Goal: Task Accomplishment & Management: Complete application form

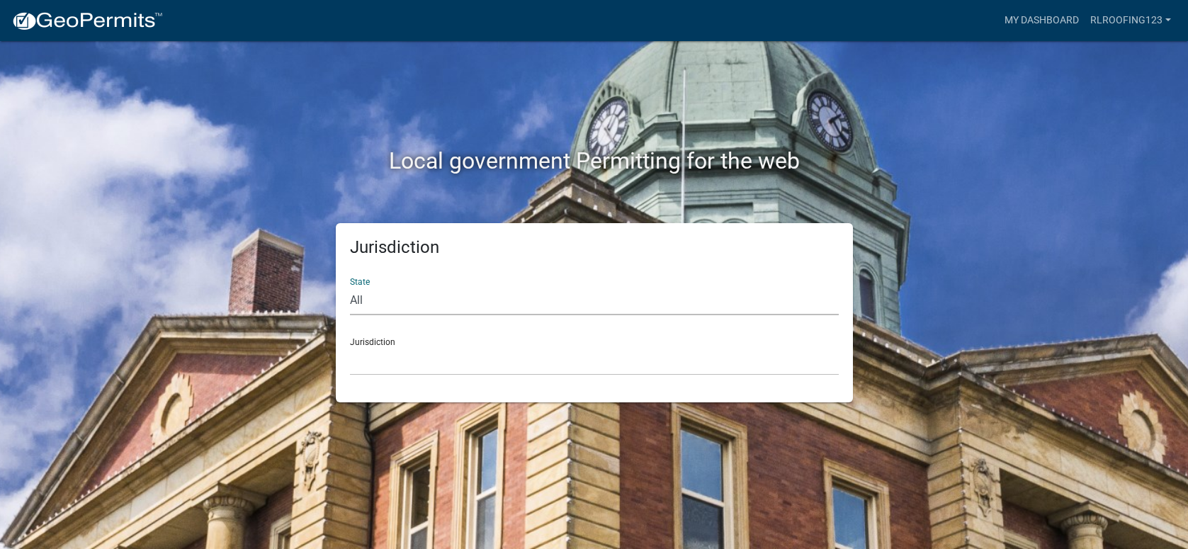
click at [479, 301] on select "All [US_STATE] [US_STATE] [US_STATE] [US_STATE] [US_STATE] [US_STATE] [US_STATE…" at bounding box center [594, 300] width 489 height 29
select select "[US_STATE]"
click at [350, 286] on select "All [US_STATE] [US_STATE] [US_STATE] [US_STATE] [US_STATE] [US_STATE] [US_STATE…" at bounding box center [594, 300] width 489 height 29
drag, startPoint x: 379, startPoint y: 380, endPoint x: 399, endPoint y: 347, distance: 38.1
click at [394, 354] on select "City of [GEOGRAPHIC_DATA], [US_STATE] City of [GEOGRAPHIC_DATA], [US_STATE] Cit…" at bounding box center [594, 360] width 489 height 29
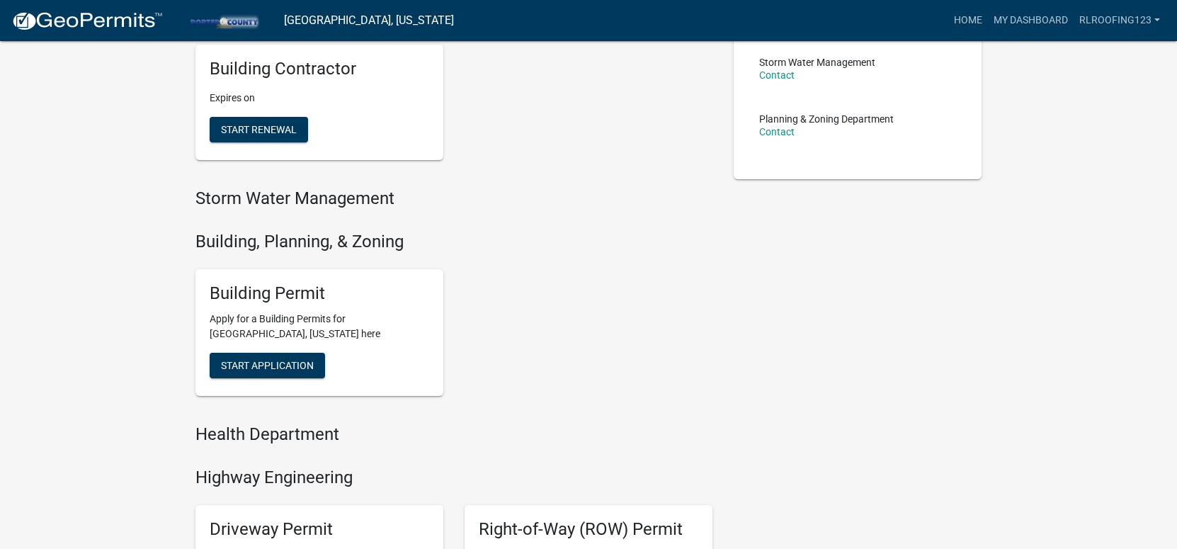
scroll to position [325, 0]
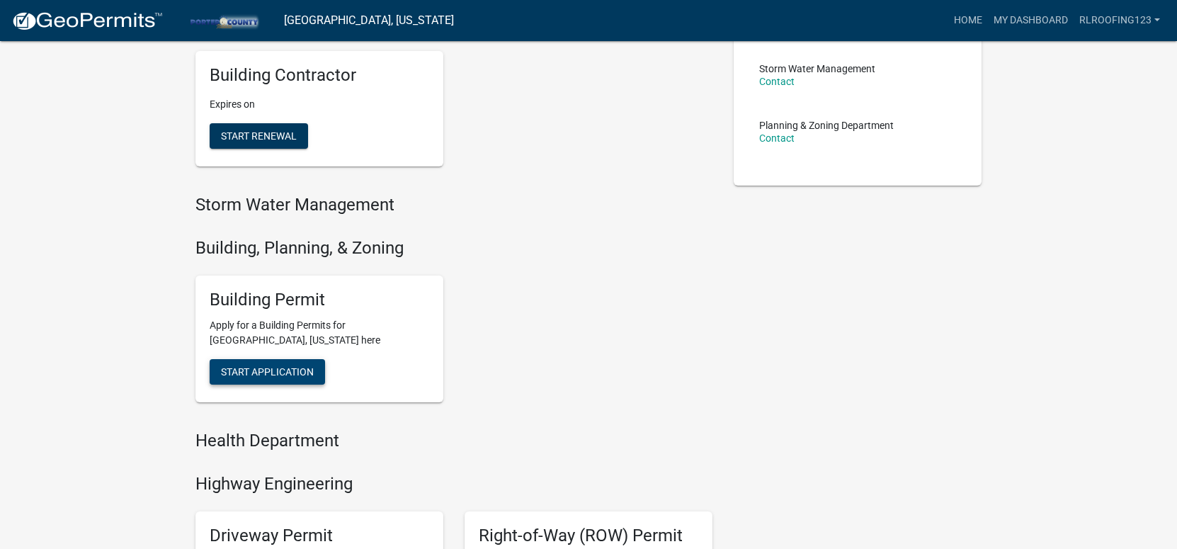
click at [266, 374] on span "Start Application" at bounding box center [267, 371] width 93 height 11
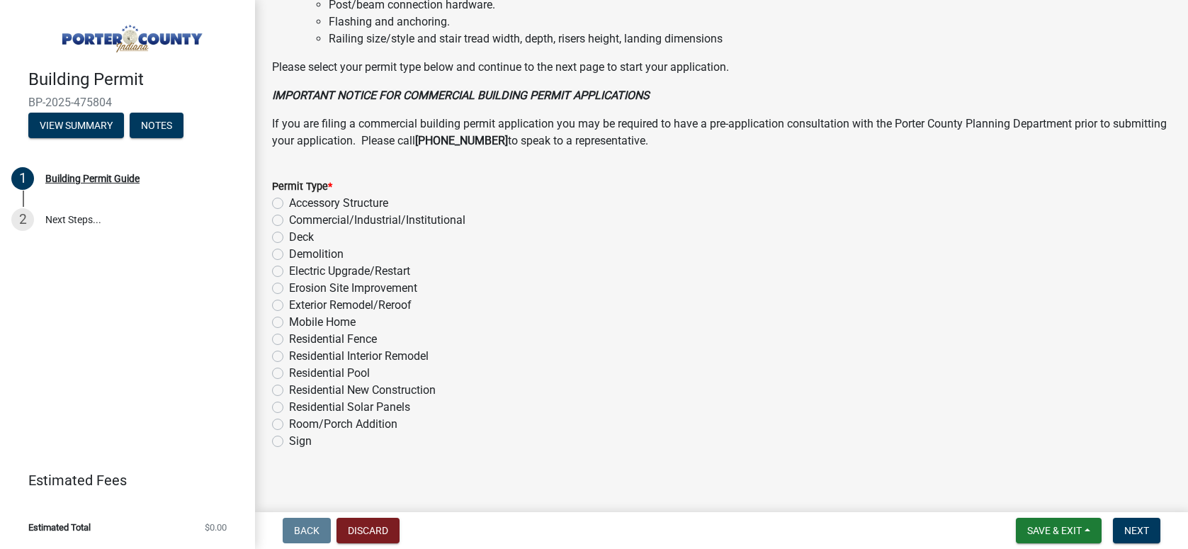
scroll to position [1087, 0]
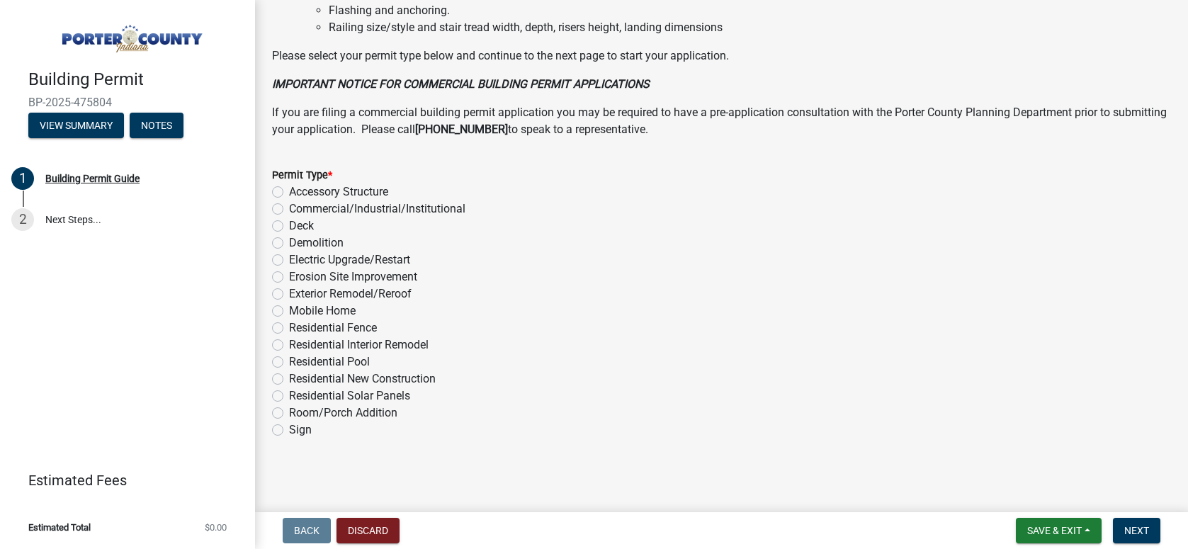
click at [399, 291] on label "Exterior Remodel/Reroof" at bounding box center [350, 293] width 123 height 17
click at [298, 291] on input "Exterior Remodel/Reroof" at bounding box center [293, 289] width 9 height 9
radio input "true"
click at [1123, 533] on button "Next" at bounding box center [1136, 530] width 47 height 25
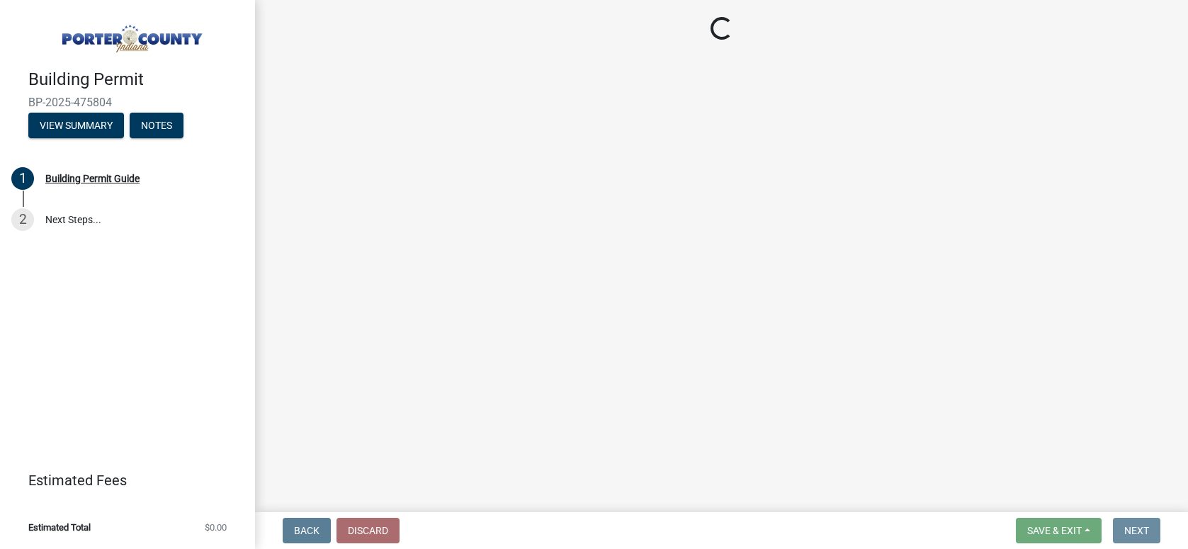
scroll to position [0, 0]
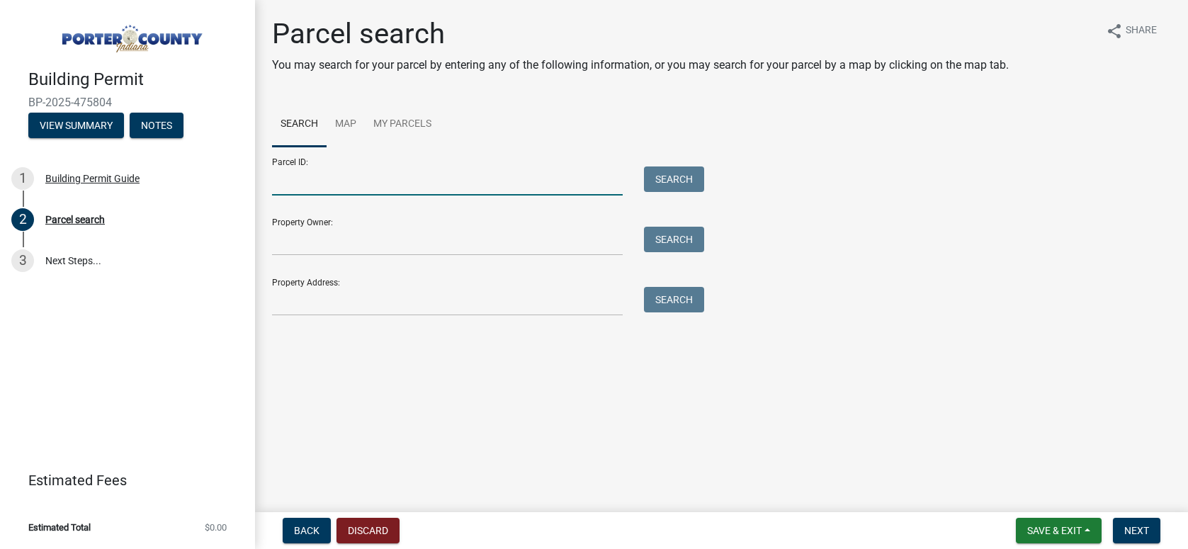
click at [384, 187] on input "Parcel ID:" at bounding box center [447, 180] width 351 height 29
click at [348, 259] on form "Parcel ID: Search Property Owner: Search Property Address: Search" at bounding box center [484, 231] width 425 height 169
click at [354, 297] on input "Property Address:" at bounding box center [447, 301] width 351 height 29
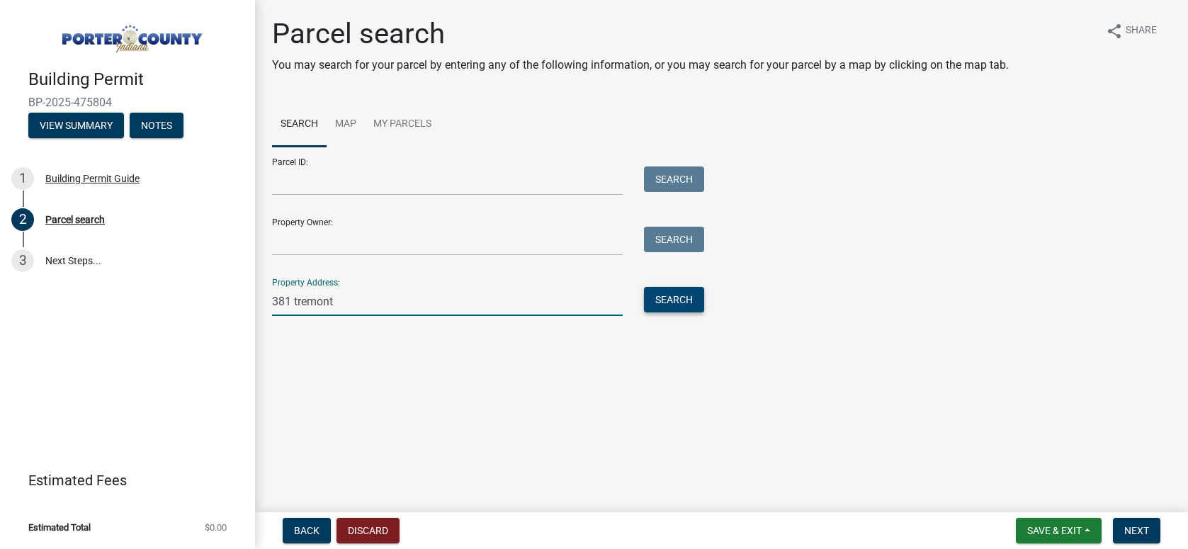
type input "381 tremont"
click at [651, 296] on button "Search" at bounding box center [674, 299] width 60 height 25
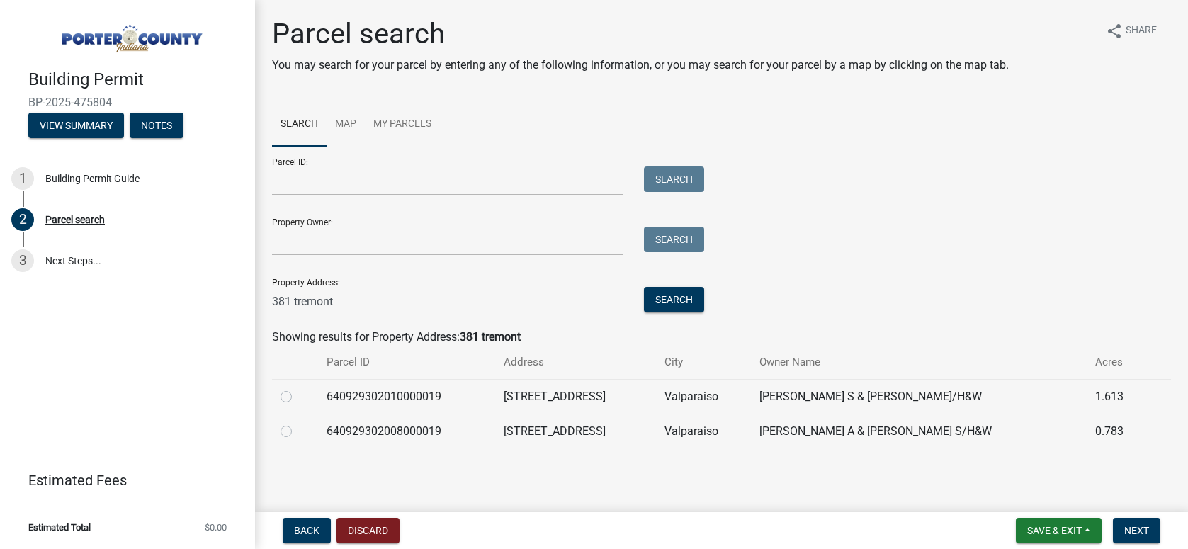
click at [297, 388] on label at bounding box center [297, 388] width 0 height 0
click at [297, 397] on input "radio" at bounding box center [301, 392] width 9 height 9
radio input "true"
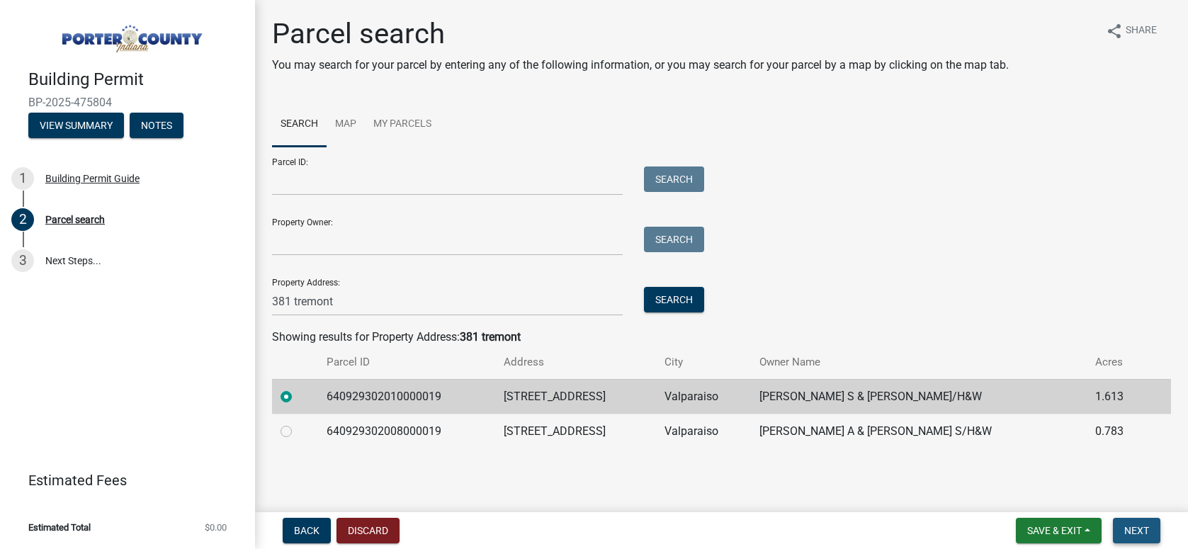
click at [1142, 536] on span "Next" at bounding box center [1136, 530] width 25 height 11
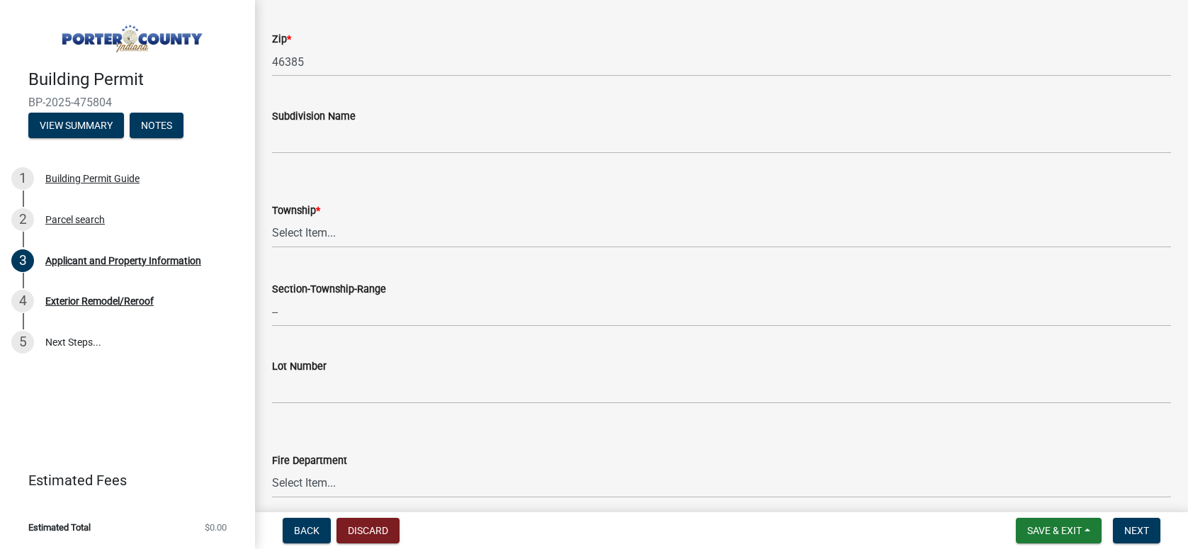
scroll to position [496, 0]
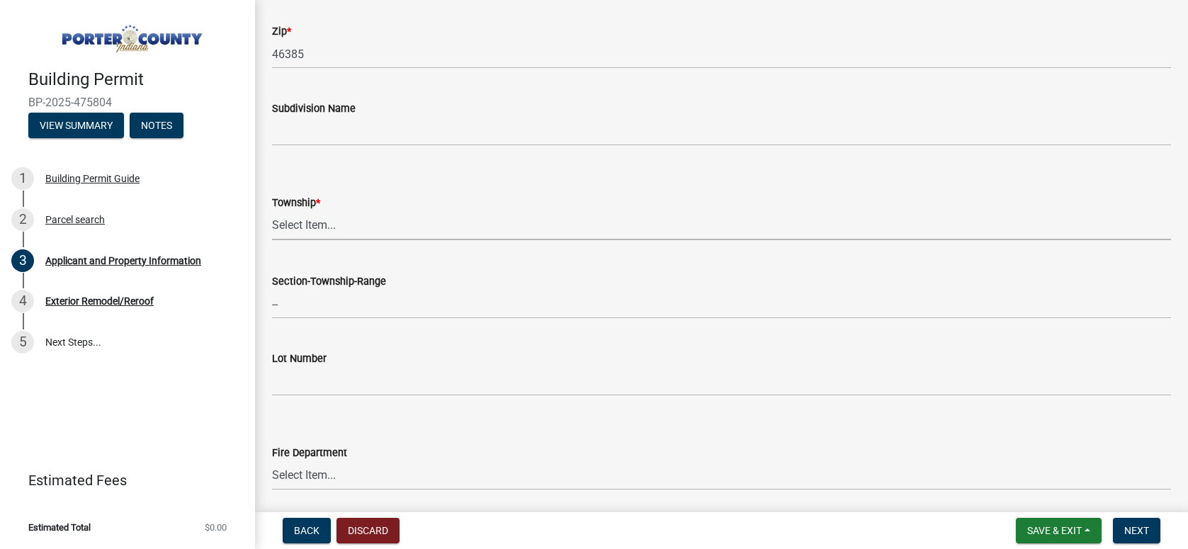
click at [350, 237] on select "Select Item... [PERSON_NAME][GEOGRAPHIC_DATA] [PERSON_NAME][GEOGRAPHIC_DATA] [G…" at bounding box center [721, 225] width 899 height 29
click at [272, 211] on select "Select Item... [PERSON_NAME][GEOGRAPHIC_DATA] [PERSON_NAME][GEOGRAPHIC_DATA] [G…" at bounding box center [721, 225] width 899 height 29
select select "4e6cbcac-7d48-4f78-b019-902ed53214cd"
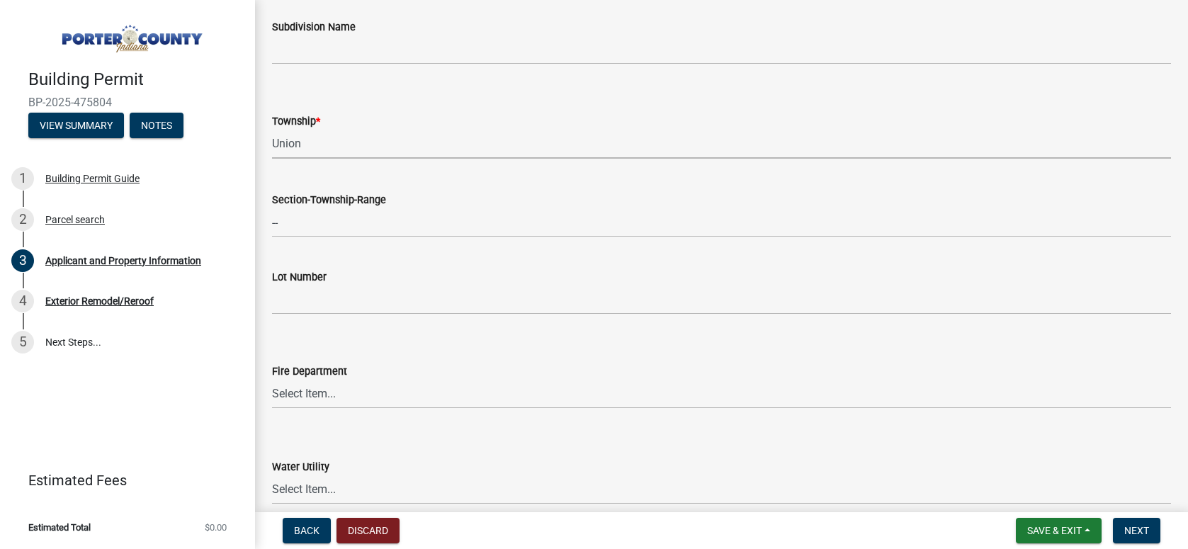
scroll to position [921, 0]
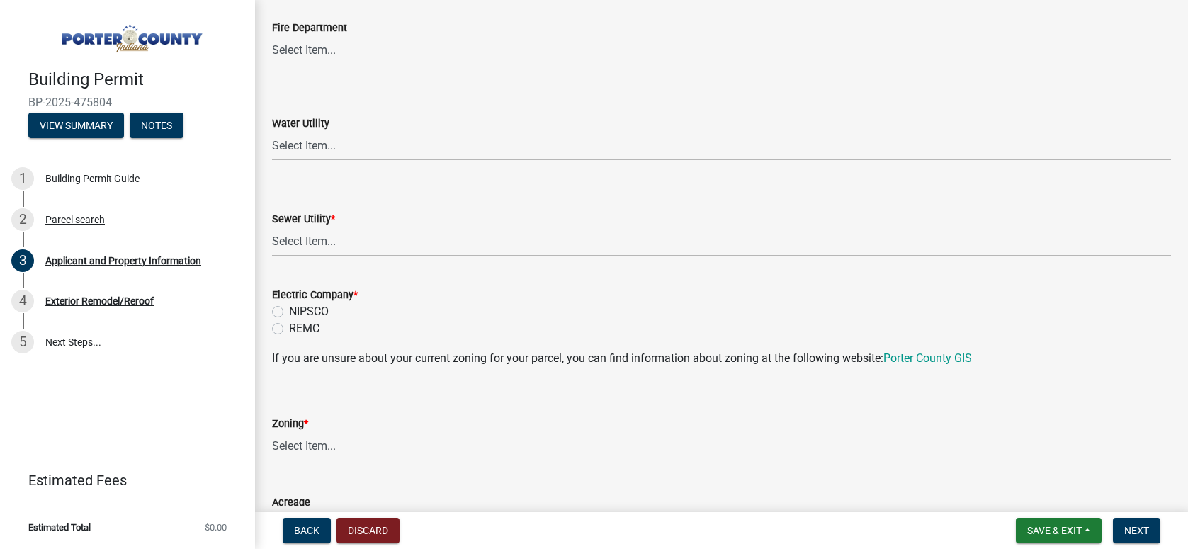
click at [405, 250] on select "Select Item... Aqua [US_STATE] Inc Damon Run Falling Waters Lake Eliza - LEACD …" at bounding box center [721, 241] width 899 height 29
click at [272, 227] on select "Select Item... Aqua [US_STATE] Inc Damon Run Falling Waters Lake Eliza - LEACD …" at bounding box center [721, 241] width 899 height 29
select select "b800d0da-e05b-4bfb-9059-90d625c2cfa9"
click at [302, 339] on wm-data-entity-input "Electric Company * NIPSCO REMC" at bounding box center [721, 309] width 899 height 81
click at [311, 311] on label "NIPSCO" at bounding box center [309, 311] width 40 height 17
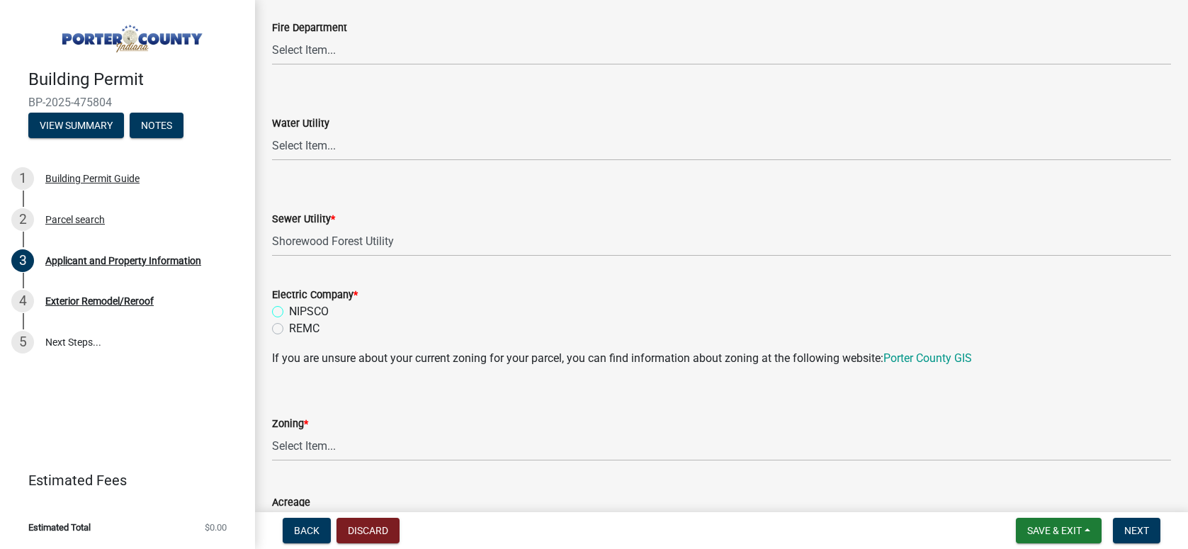
click at [298, 311] on input "NIPSCO" at bounding box center [293, 307] width 9 height 9
radio input "true"
click at [297, 334] on label "REMC" at bounding box center [304, 328] width 30 height 17
click at [297, 329] on input "REMC" at bounding box center [293, 324] width 9 height 9
radio input "true"
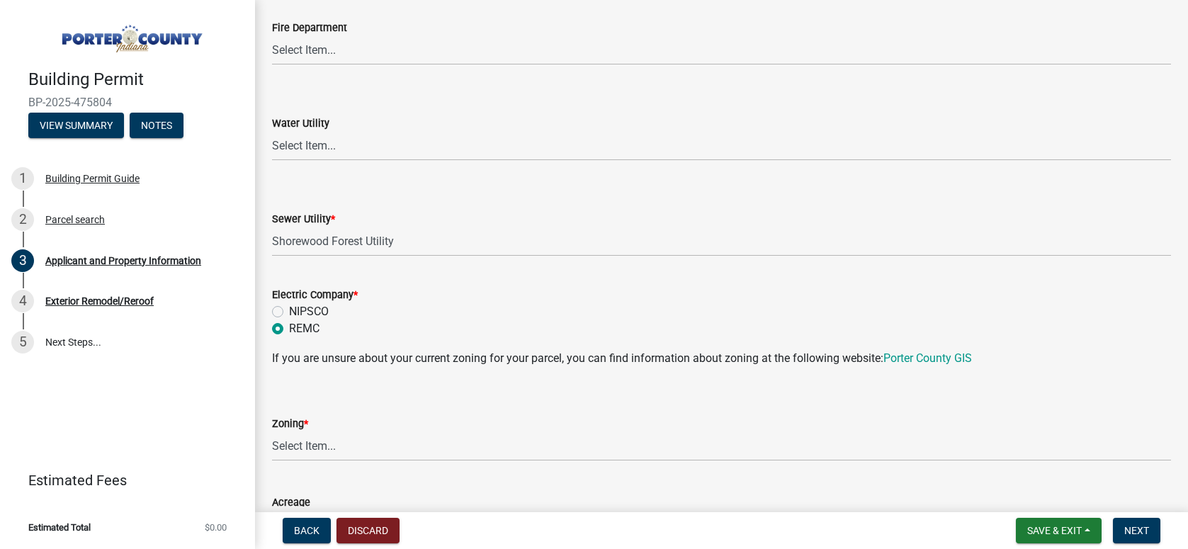
click at [330, 312] on div "NIPSCO" at bounding box center [721, 311] width 899 height 17
drag, startPoint x: 324, startPoint y: 310, endPoint x: 390, endPoint y: 323, distance: 67.2
click at [323, 310] on label "NIPSCO" at bounding box center [309, 311] width 40 height 17
click at [298, 310] on input "NIPSCO" at bounding box center [293, 307] width 9 height 9
radio input "true"
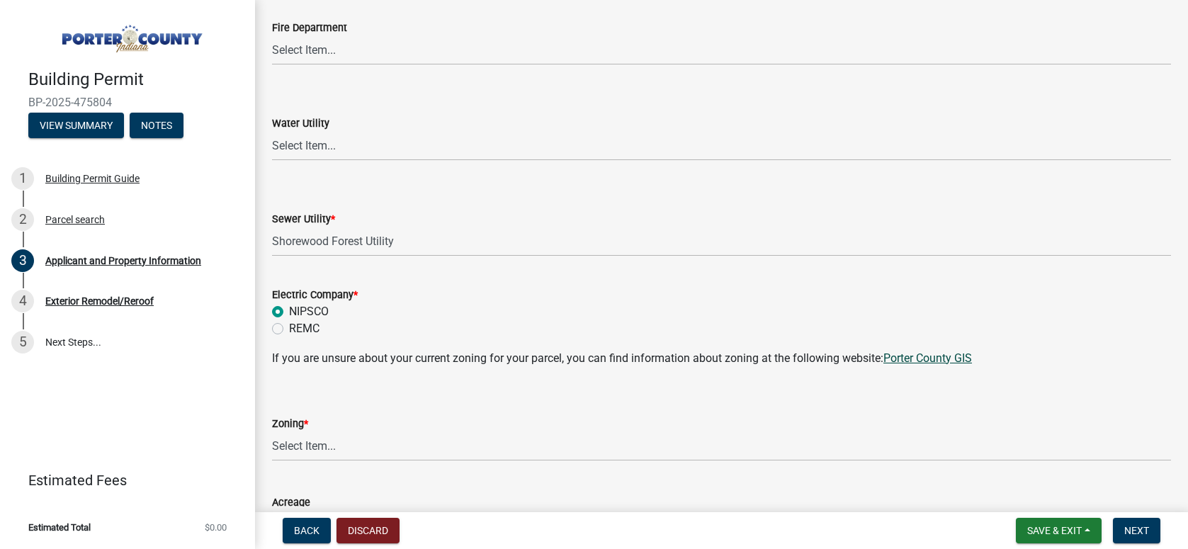
click at [942, 364] on link "Porter County GIS" at bounding box center [927, 357] width 89 height 13
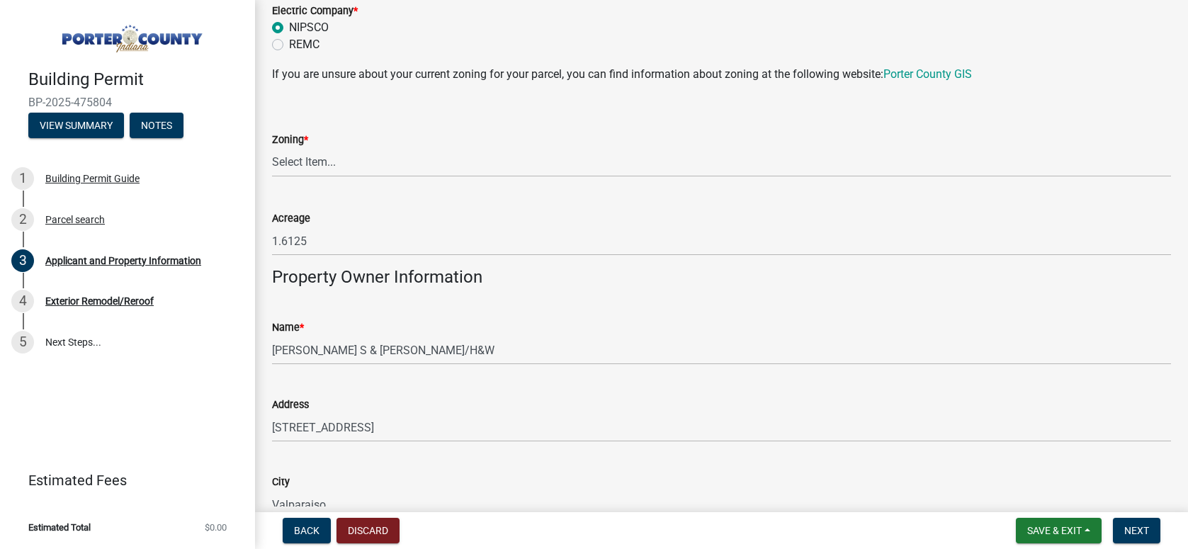
scroll to position [1204, 0]
click at [373, 169] on select "Select Item... A1 A2 CH CM CN I1 I2 I3 IN MP OT P1 P2 PUD R1 R2 R3 R4 RL RR" at bounding box center [721, 163] width 899 height 29
click at [272, 149] on select "Select Item... A1 A2 CH CM CN I1 I2 I3 IN MP OT P1 P2 PUD R1 R2 R3 R4 RL RR" at bounding box center [721, 163] width 899 height 29
select select "e2d1b1d7-ccc9-456b-9e96-e16306515997"
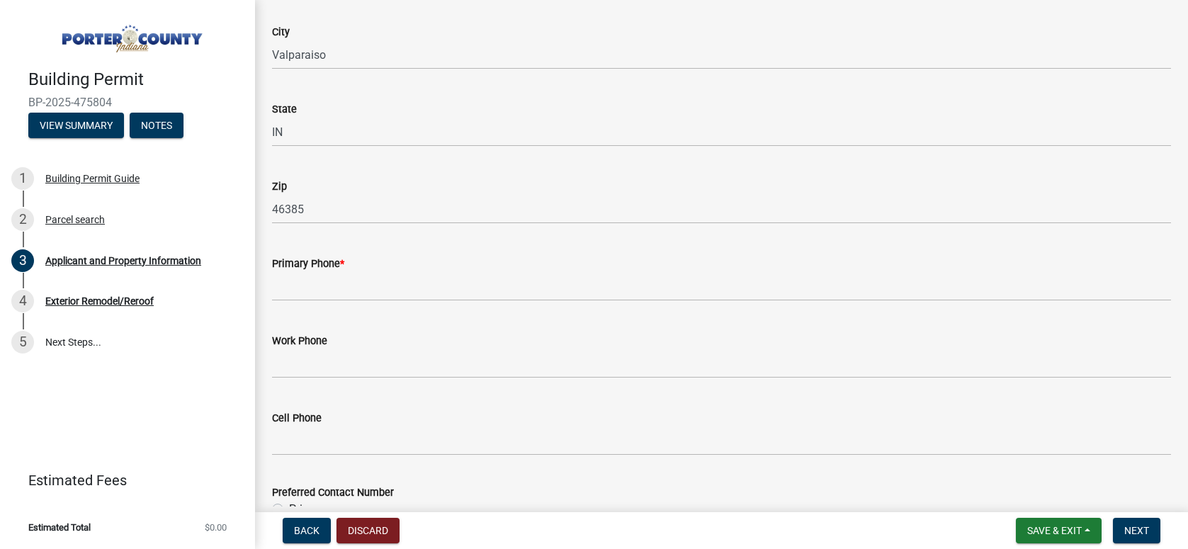
scroll to position [1700, 0]
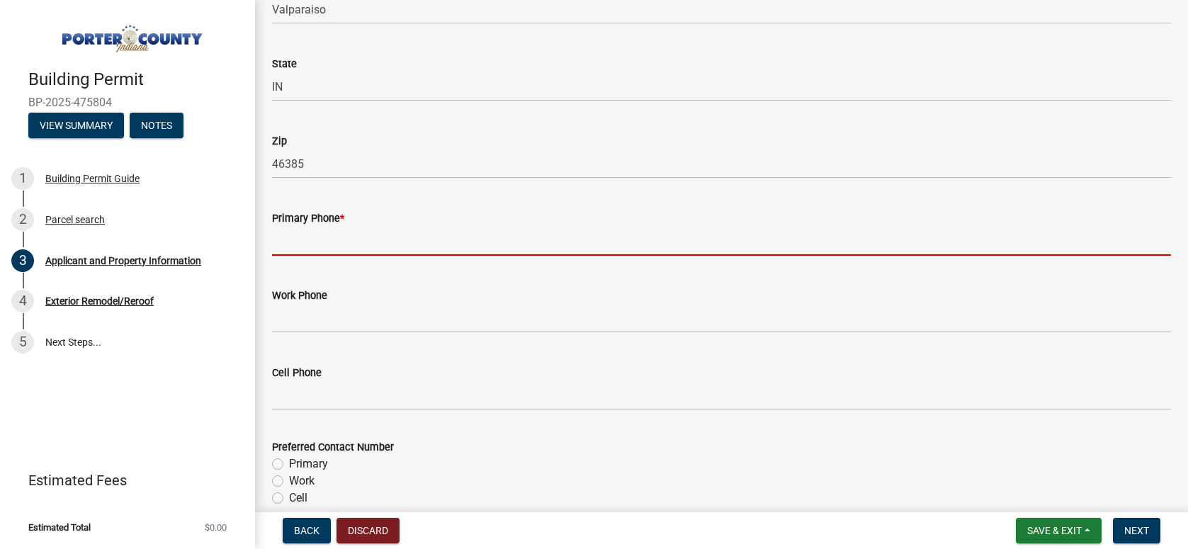
click at [370, 254] on input "Primary Phone *" at bounding box center [721, 241] width 899 height 29
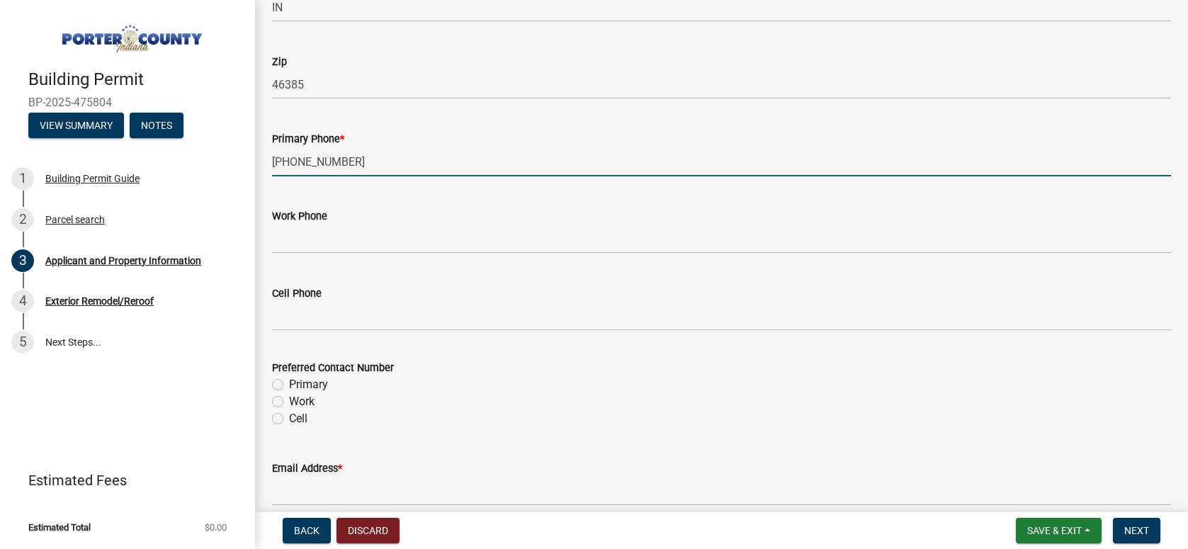
scroll to position [1841, 0]
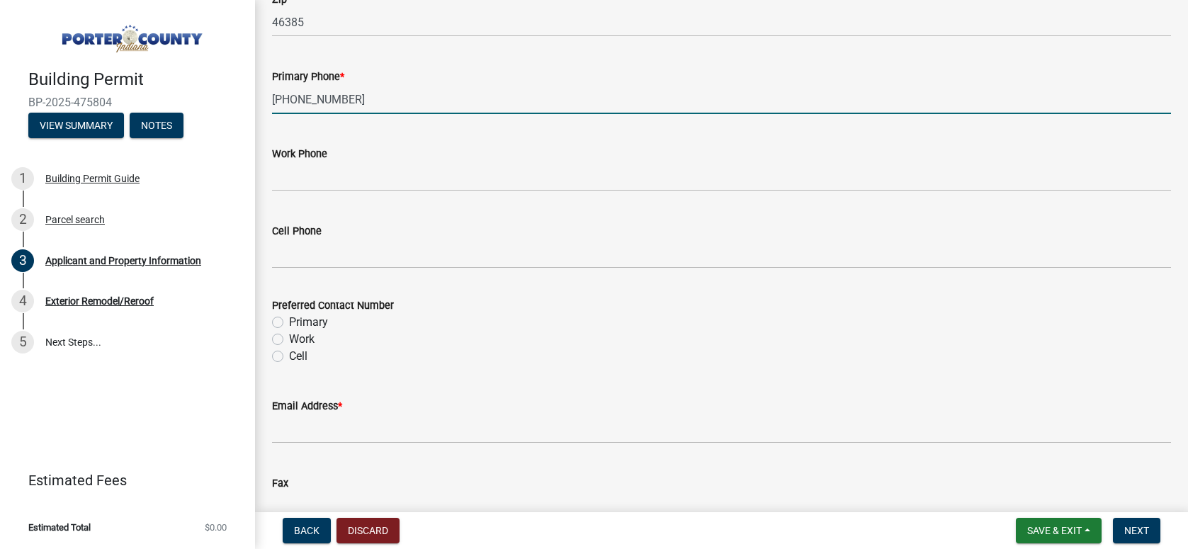
type input "[PHONE_NUMBER]"
click at [288, 324] on div "Primary" at bounding box center [721, 322] width 899 height 17
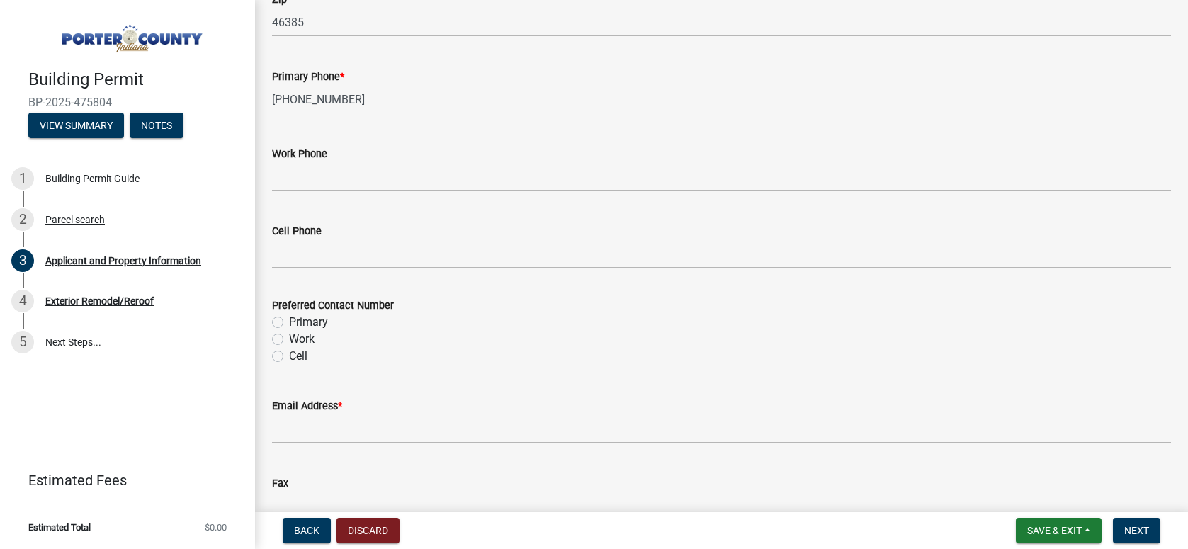
click at [280, 329] on div "Primary" at bounding box center [721, 322] width 899 height 17
click at [289, 317] on label "Primary" at bounding box center [308, 322] width 39 height 17
click at [289, 317] on input "Primary" at bounding box center [293, 318] width 9 height 9
radio input "true"
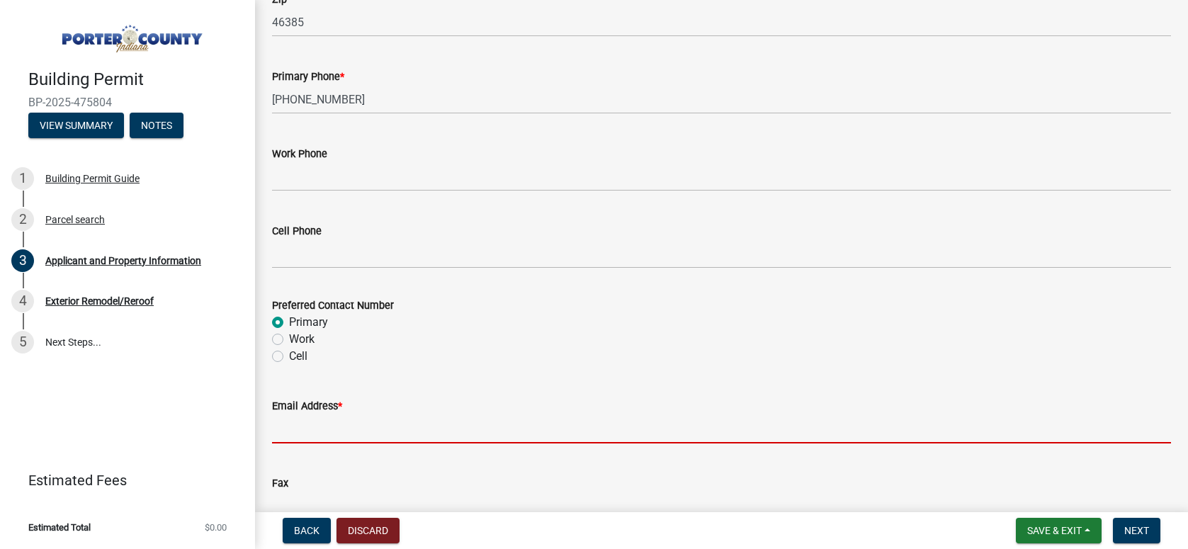
click at [371, 422] on input "Email Address *" at bounding box center [721, 428] width 899 height 29
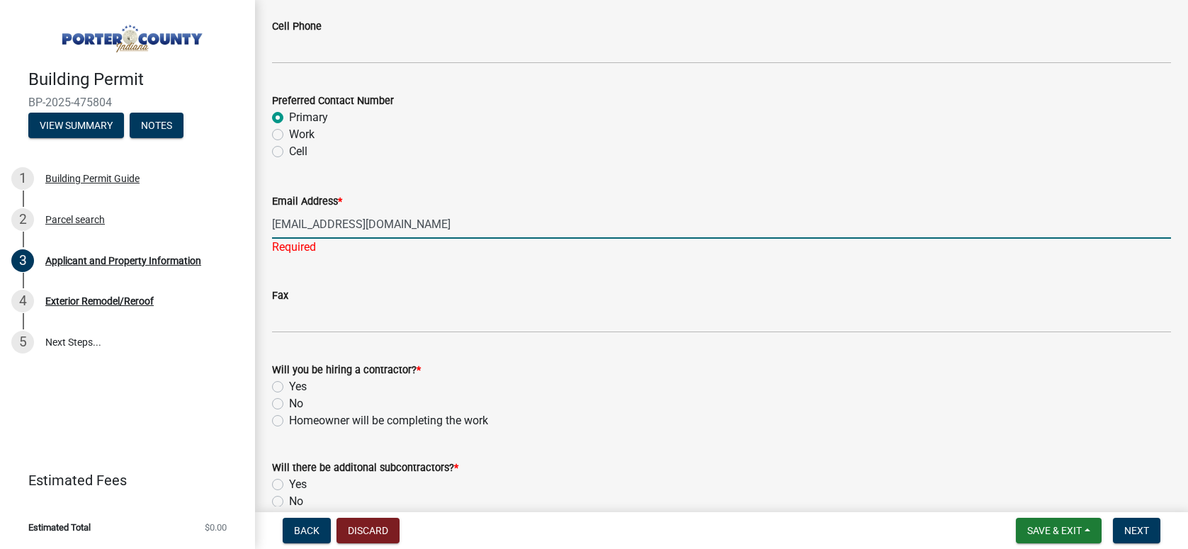
scroll to position [2054, 0]
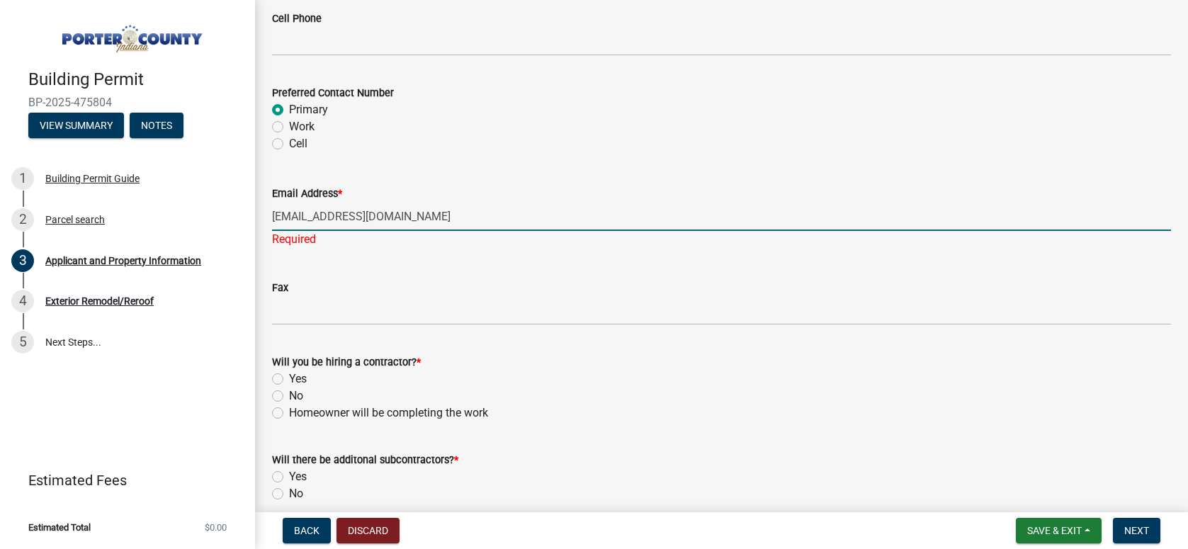
type input "[EMAIL_ADDRESS][DOMAIN_NAME]"
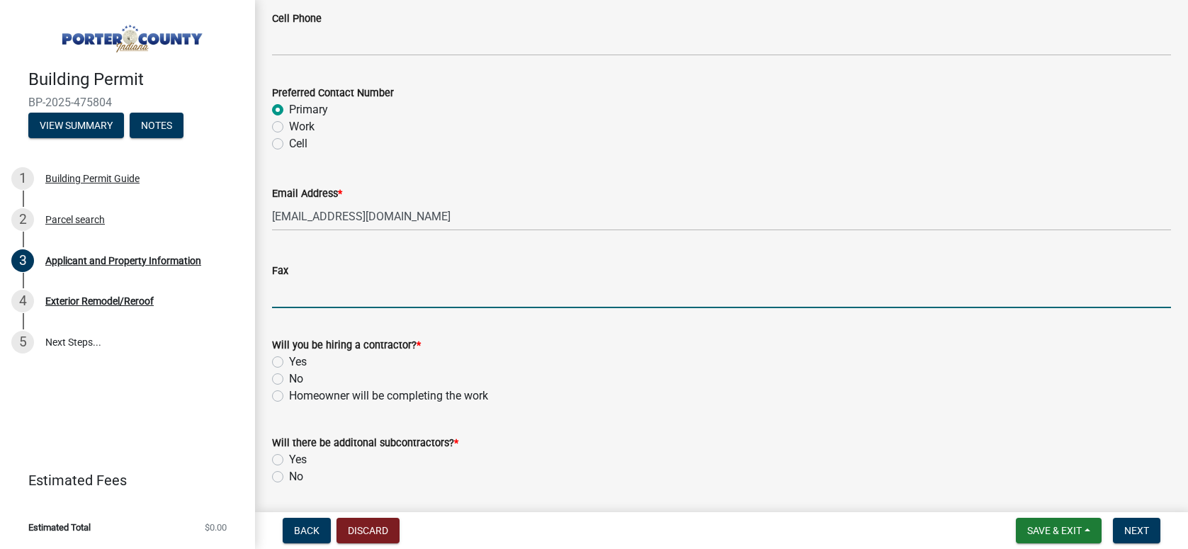
click at [349, 305] on input "Fax" at bounding box center [721, 293] width 899 height 29
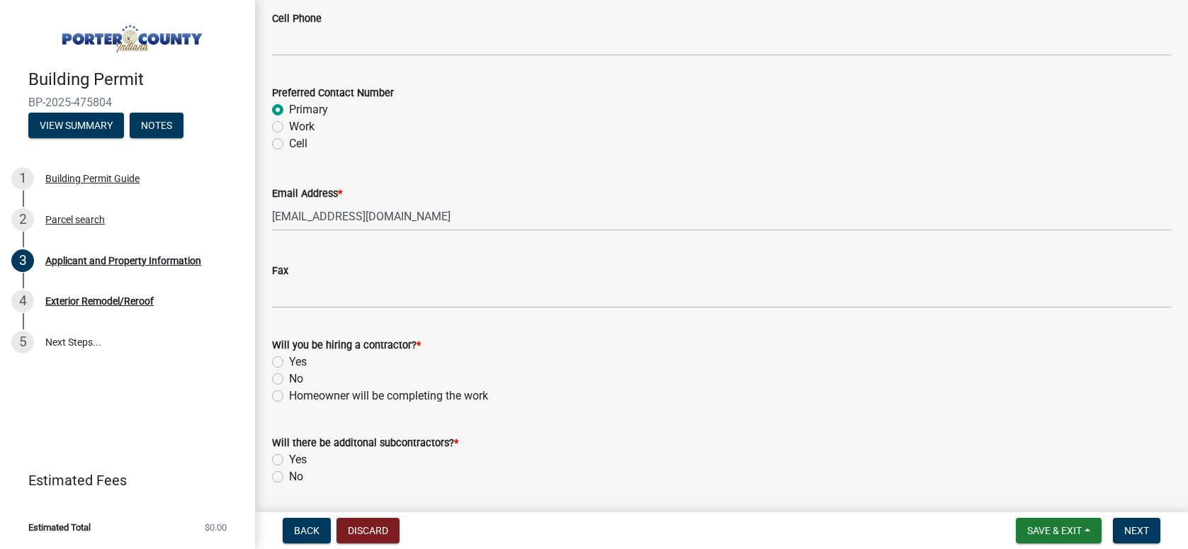
click at [290, 360] on label "Yes" at bounding box center [298, 361] width 18 height 17
click at [290, 360] on input "Yes" at bounding box center [293, 357] width 9 height 9
radio input "true"
click at [282, 485] on wm-data-entity-input "Will there be additonal subcontractors? * Yes No" at bounding box center [721, 457] width 899 height 81
click at [292, 480] on label "No" at bounding box center [296, 476] width 14 height 17
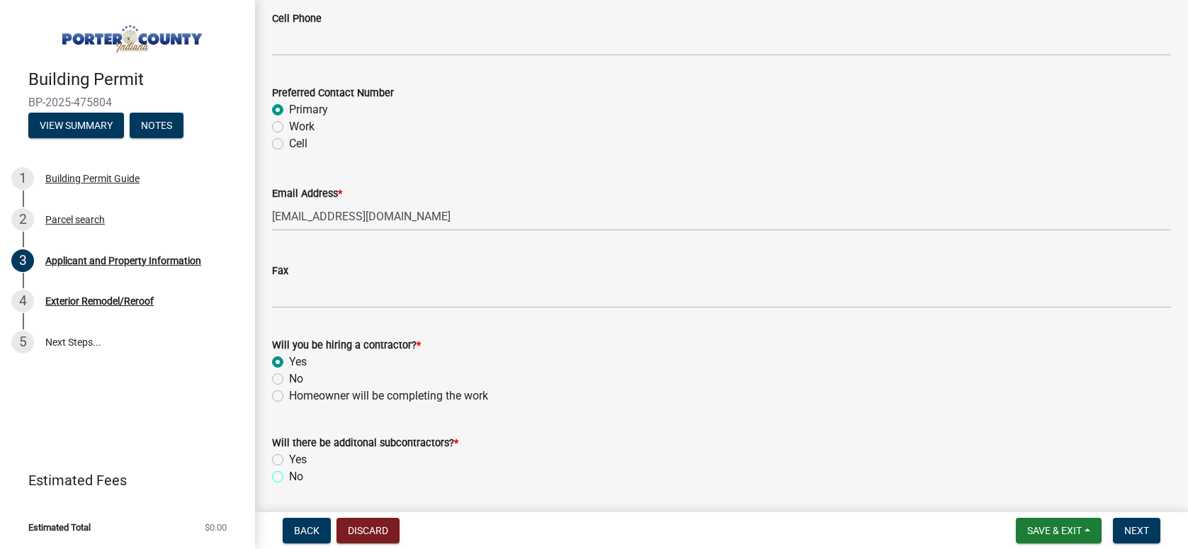
click at [292, 477] on input "No" at bounding box center [293, 472] width 9 height 9
radio input "true"
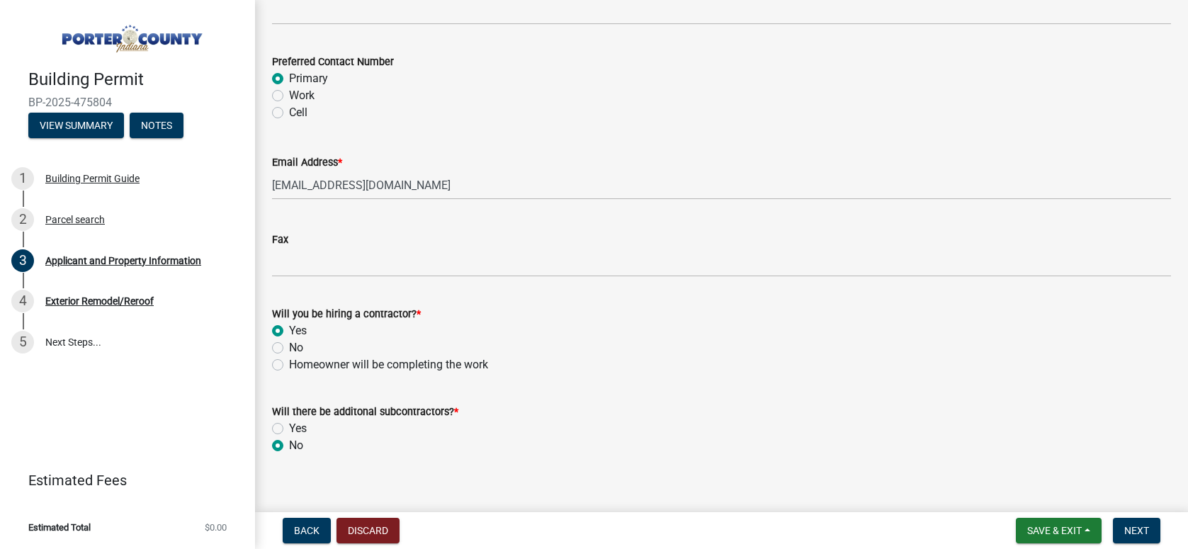
scroll to position [2101, 0]
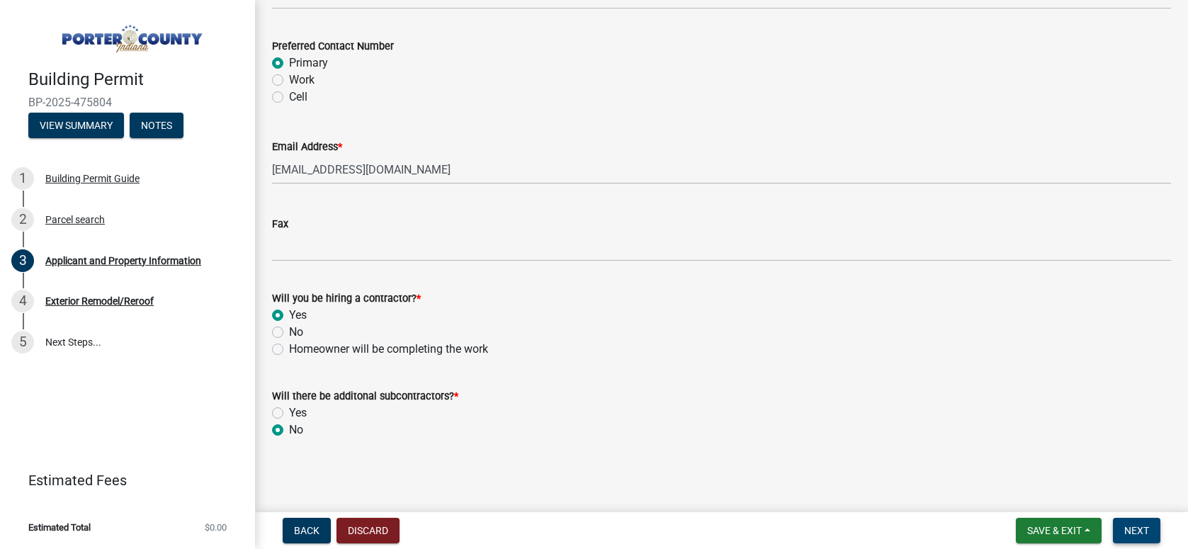
click at [1123, 527] on button "Next" at bounding box center [1136, 530] width 47 height 25
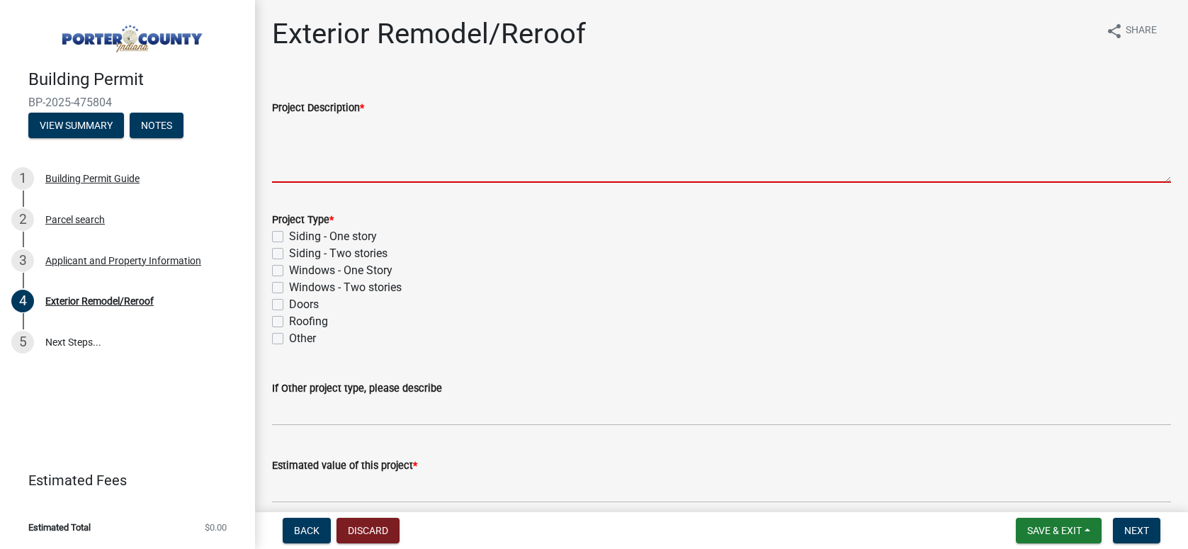
click at [340, 174] on textarea "Project Description *" at bounding box center [721, 149] width 899 height 67
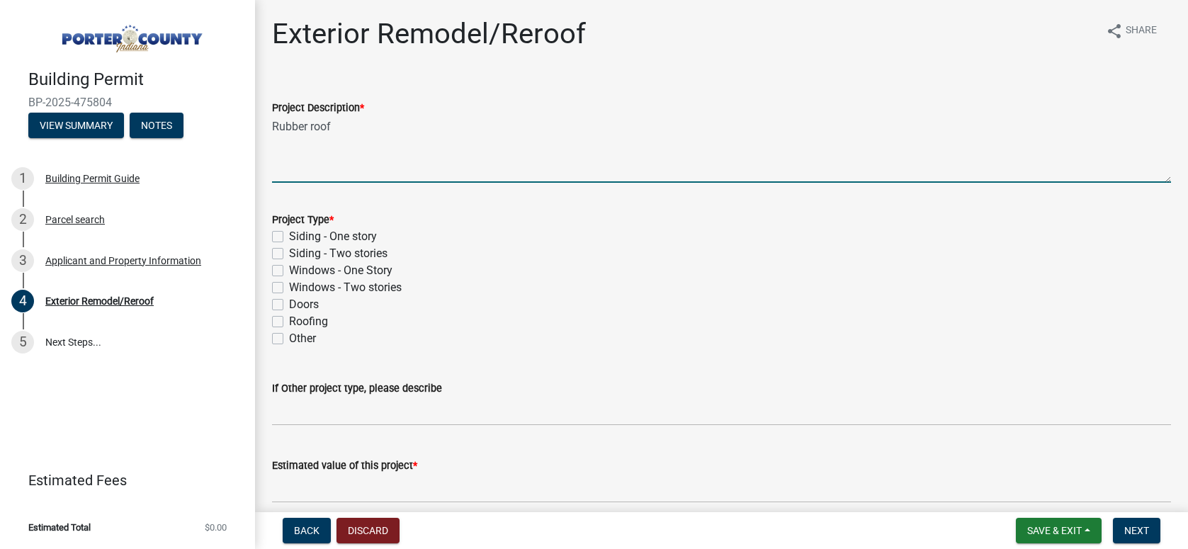
type textarea "Rubber roof"
click at [280, 327] on div "Roofing" at bounding box center [721, 321] width 899 height 17
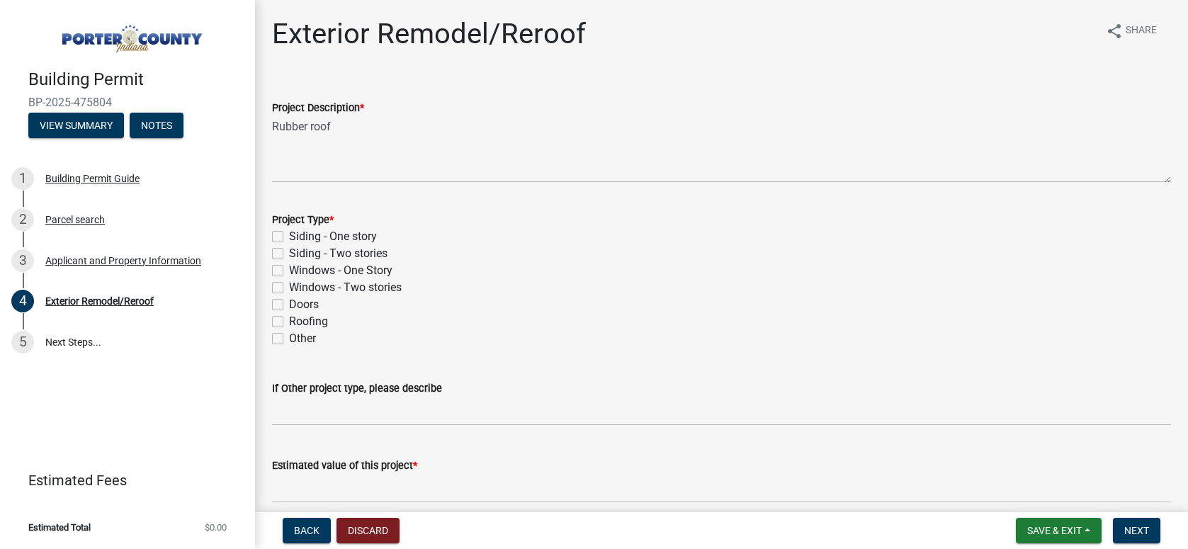
click at [289, 317] on label "Roofing" at bounding box center [308, 321] width 39 height 17
click at [289, 317] on input "Roofing" at bounding box center [293, 317] width 9 height 9
checkbox input "true"
checkbox input "false"
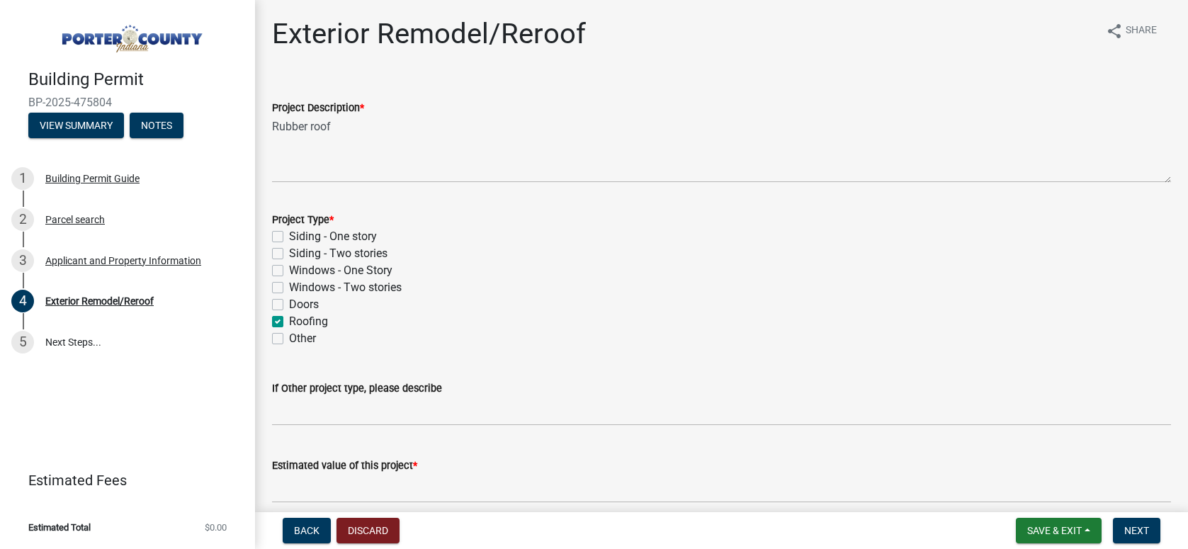
checkbox input "false"
checkbox input "true"
checkbox input "false"
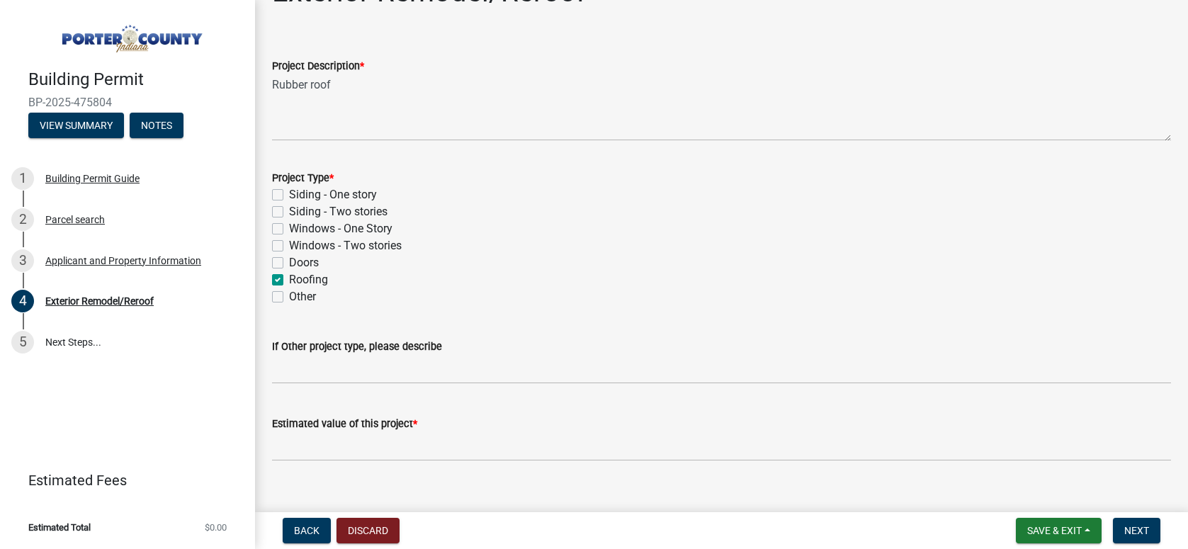
scroll to position [64, 0]
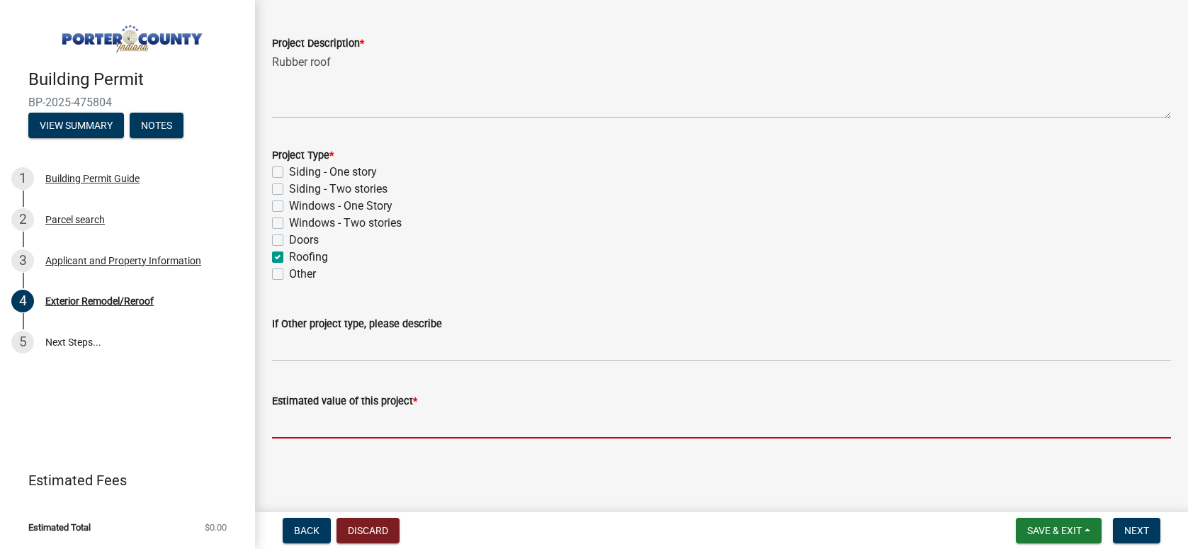
click at [356, 419] on input "text" at bounding box center [721, 423] width 899 height 29
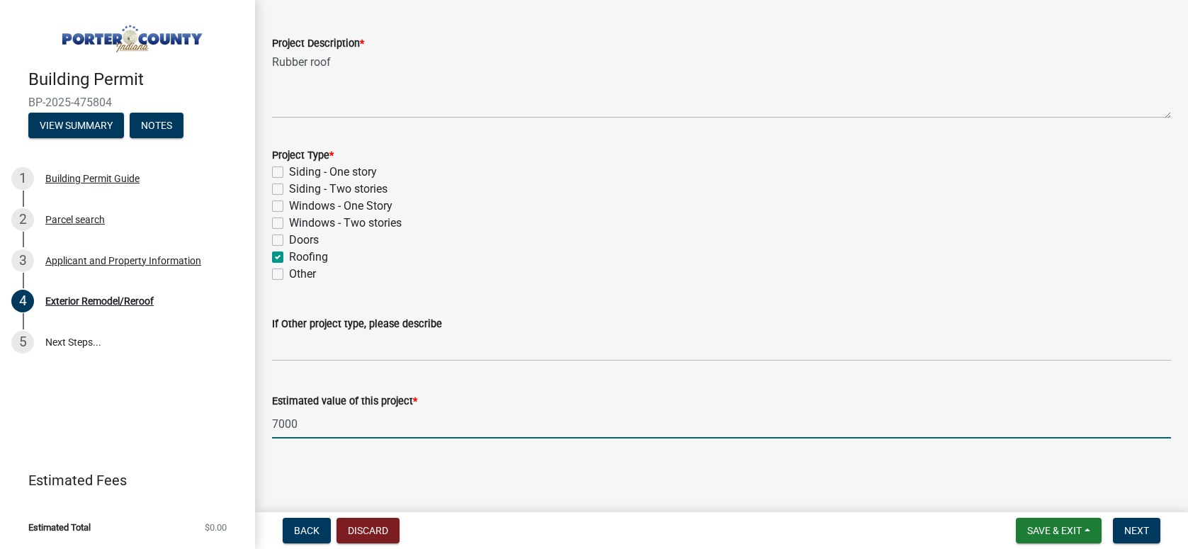
type input "7000"
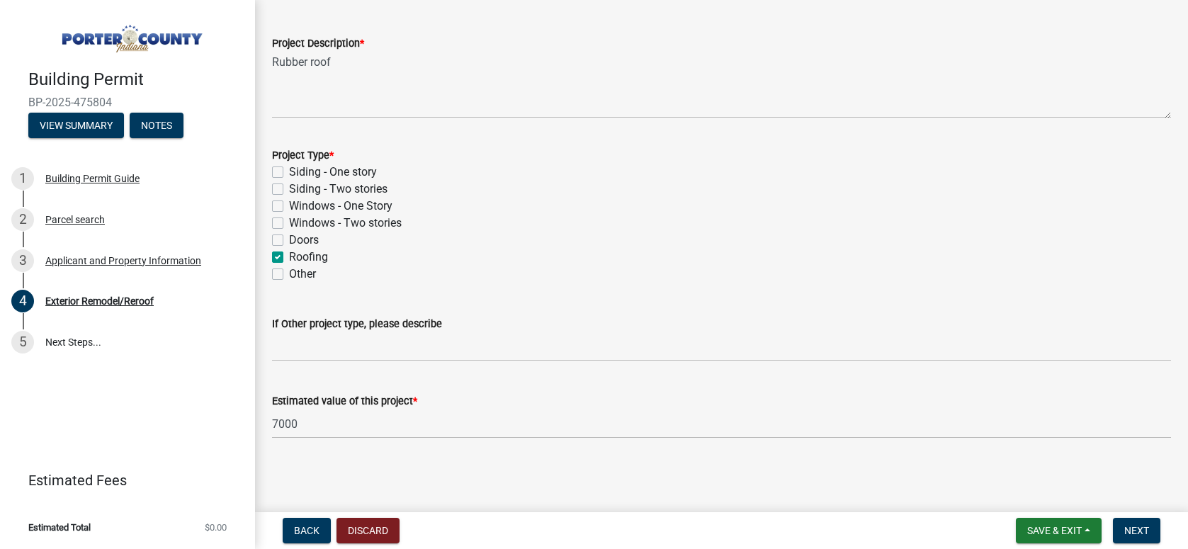
click at [721, 374] on div "Estimated value of this project * 7000" at bounding box center [721, 406] width 899 height 66
click at [1123, 533] on button "Next" at bounding box center [1136, 530] width 47 height 25
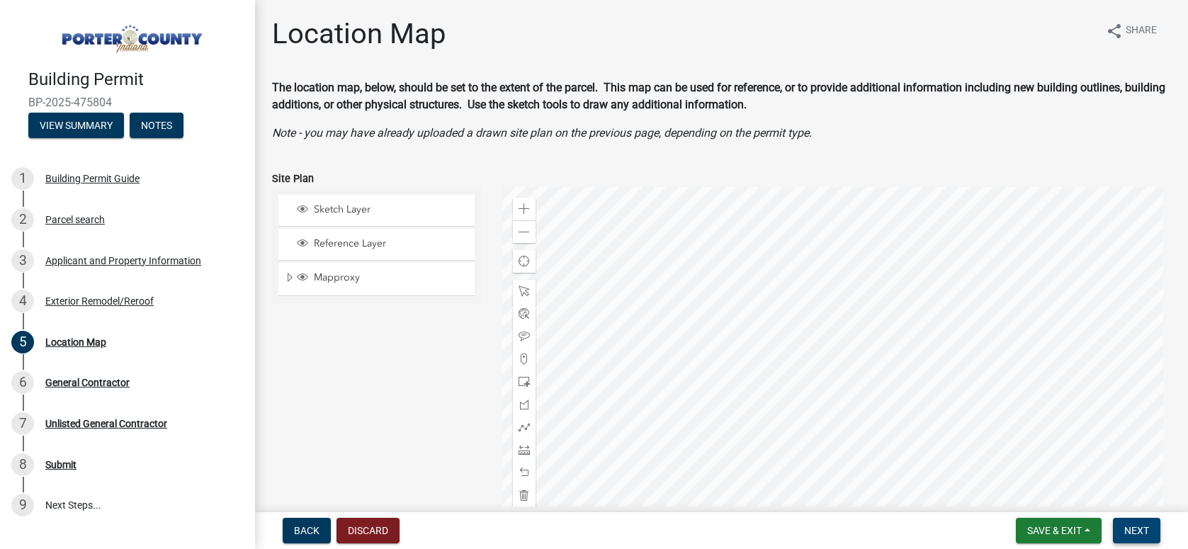
click at [1139, 531] on span "Next" at bounding box center [1136, 530] width 25 height 11
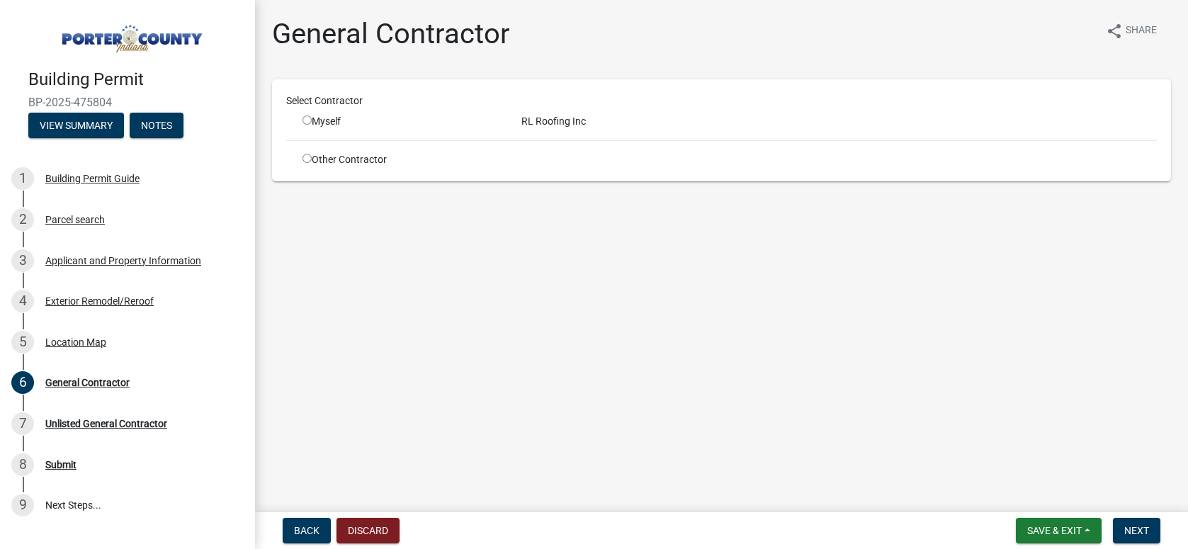
click at [600, 120] on div "RL Roofing Inc" at bounding box center [839, 121] width 657 height 15
click at [582, 121] on div "RL Roofing Inc" at bounding box center [839, 121] width 657 height 15
click at [565, 119] on div "RL Roofing Inc" at bounding box center [839, 121] width 657 height 15
click at [307, 122] on input "radio" at bounding box center [306, 119] width 9 height 9
radio input "true"
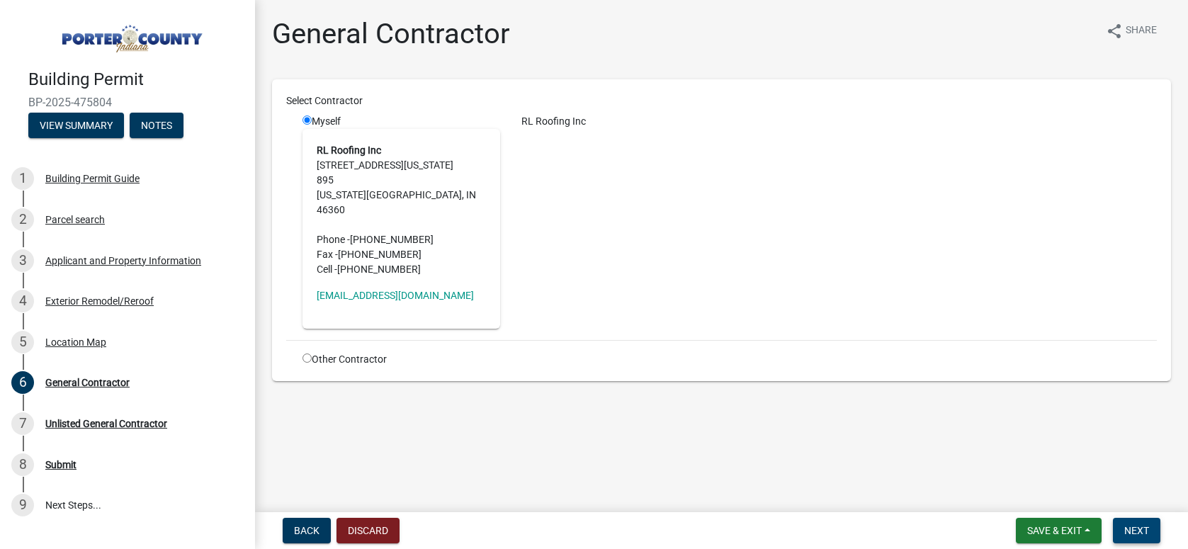
drag, startPoint x: 1138, startPoint y: 528, endPoint x: 1130, endPoint y: 528, distance: 7.8
click at [1137, 529] on span "Next" at bounding box center [1136, 530] width 25 height 11
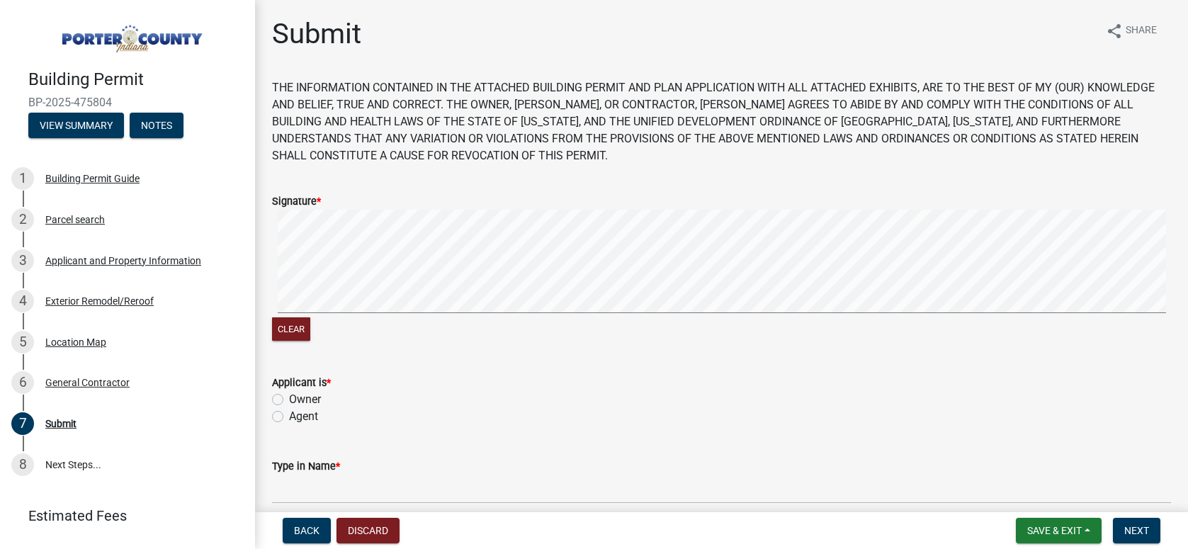
click at [322, 320] on div "Clear" at bounding box center [721, 277] width 899 height 135
click at [306, 416] on label "Agent" at bounding box center [303, 416] width 29 height 17
click at [298, 416] on input "Agent" at bounding box center [293, 412] width 9 height 9
radio input "true"
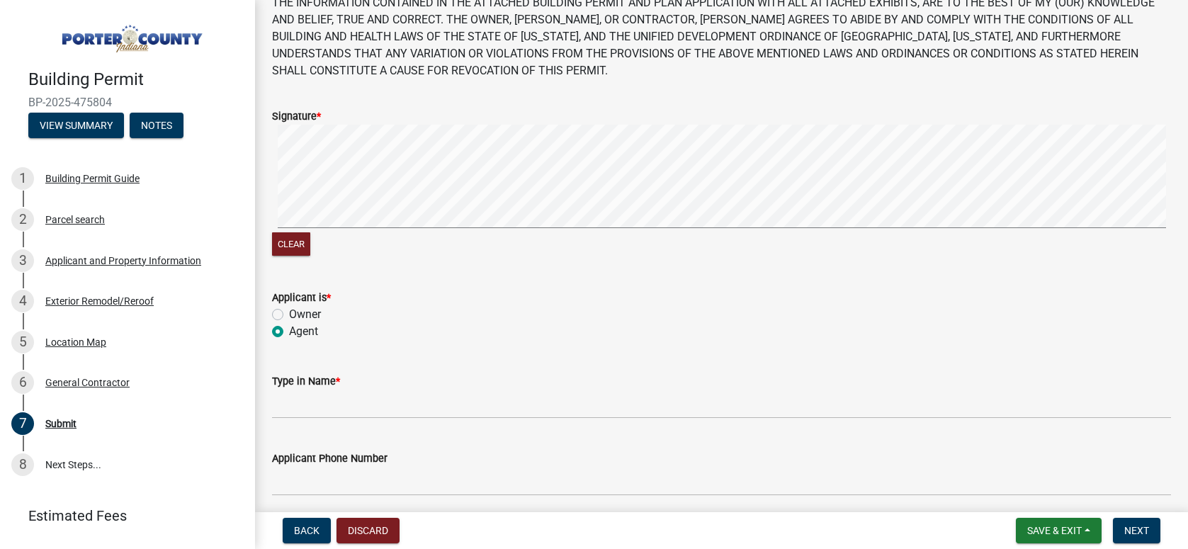
scroll to position [212, 0]
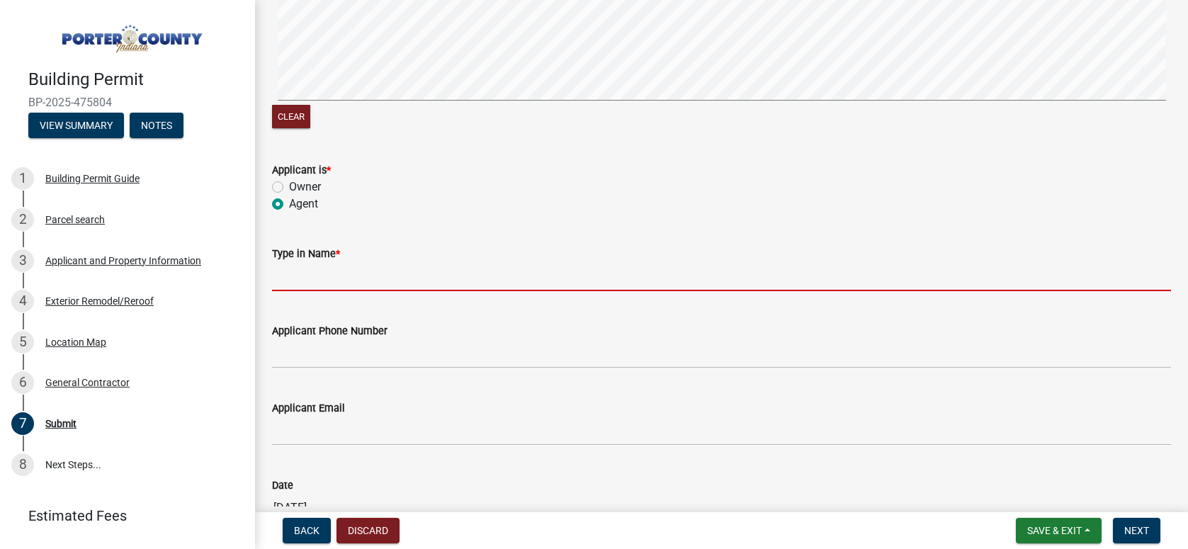
click at [363, 278] on input "Type in Name *" at bounding box center [721, 276] width 899 height 29
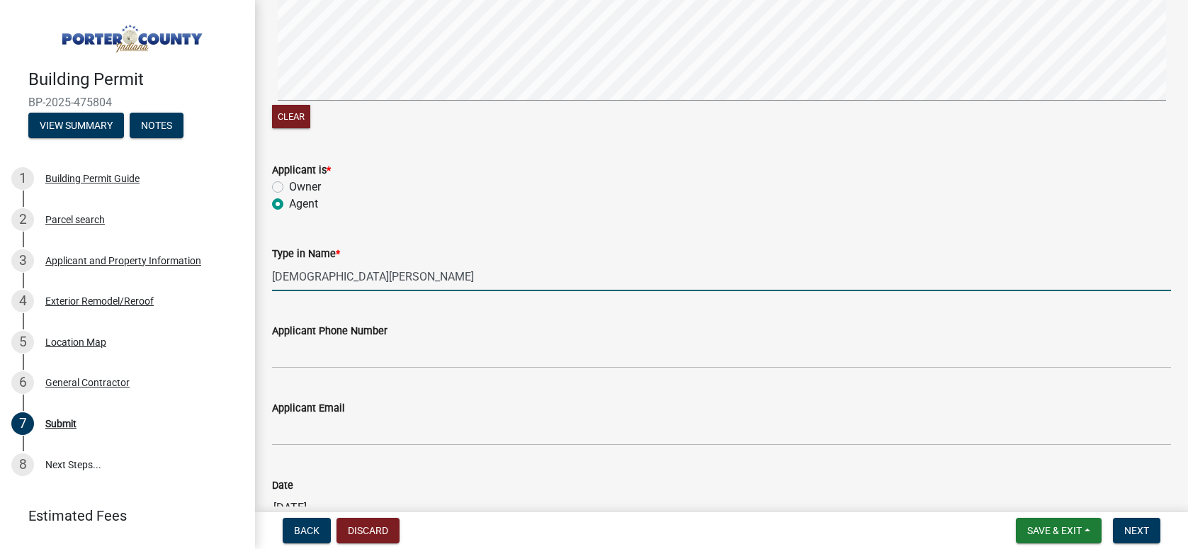
type input "[DEMOGRAPHIC_DATA][PERSON_NAME]"
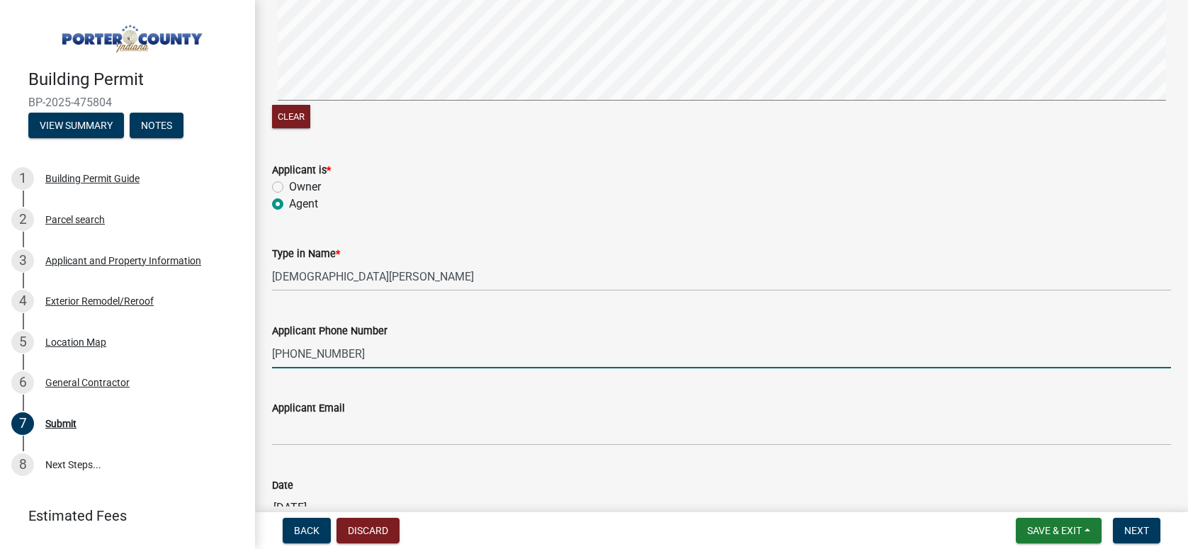
type input "[PHONE_NUMBER]"
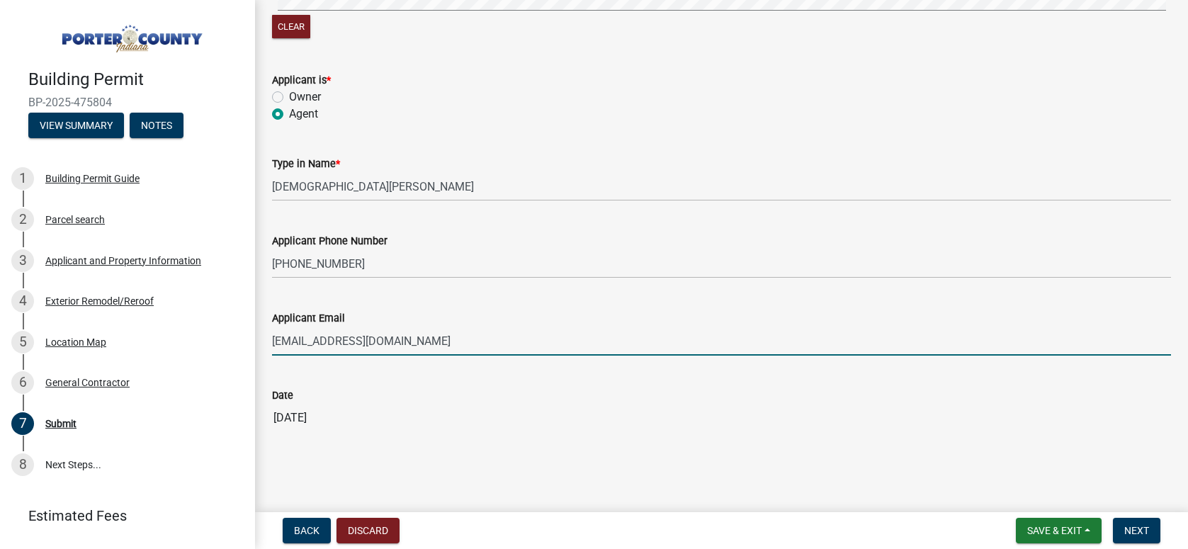
scroll to position [306, 0]
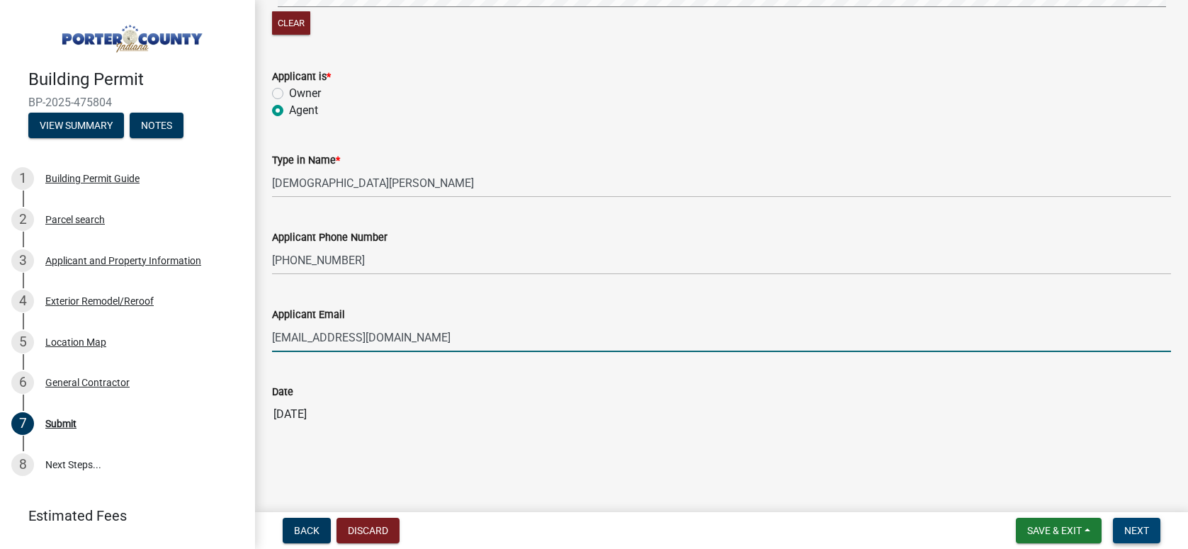
type input "[EMAIL_ADDRESS][DOMAIN_NAME]"
click at [1140, 523] on button "Next" at bounding box center [1136, 530] width 47 height 25
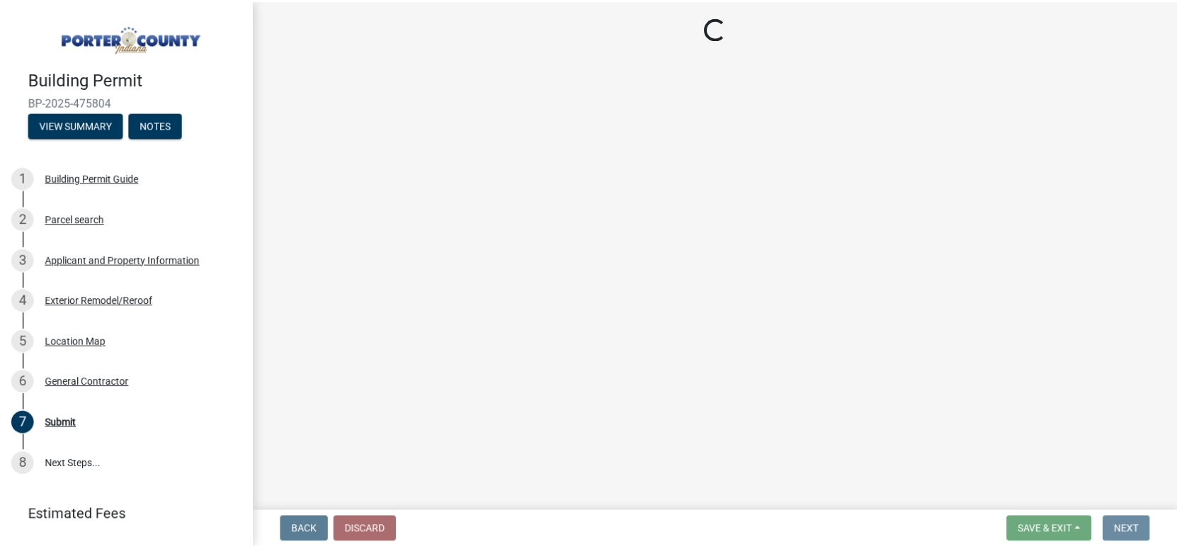
scroll to position [0, 0]
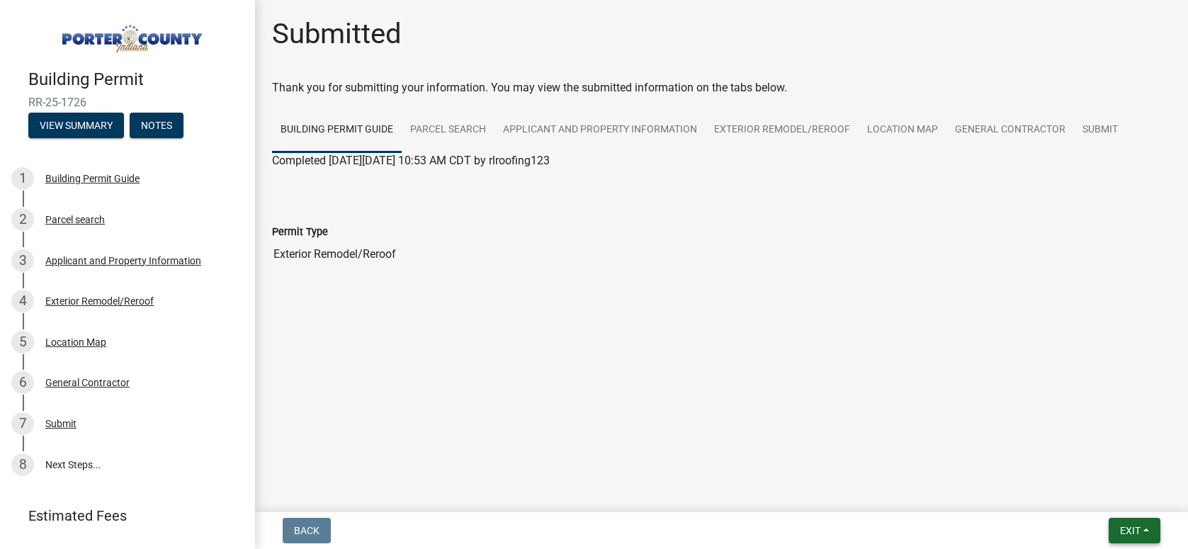
click at [1127, 532] on span "Exit" at bounding box center [1130, 530] width 21 height 11
click at [1100, 506] on button "Save & Exit" at bounding box center [1103, 494] width 113 height 34
